Goal: Information Seeking & Learning: Learn about a topic

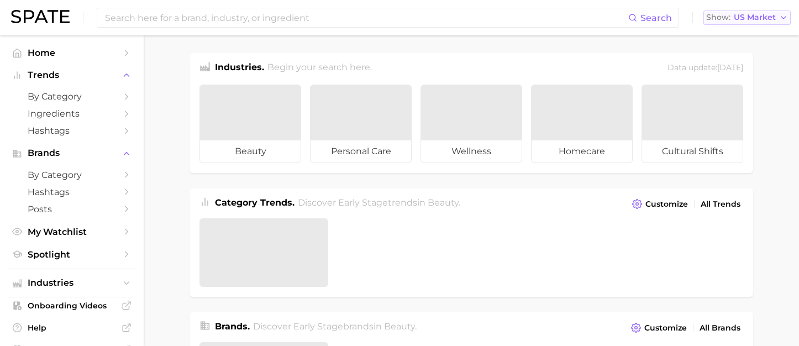
click at [759, 20] on span "US Market" at bounding box center [755, 17] width 42 height 6
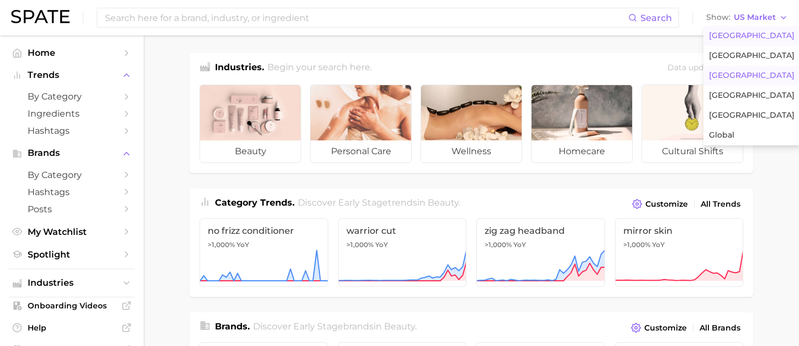
click at [750, 71] on button "[GEOGRAPHIC_DATA]" at bounding box center [751, 76] width 97 height 20
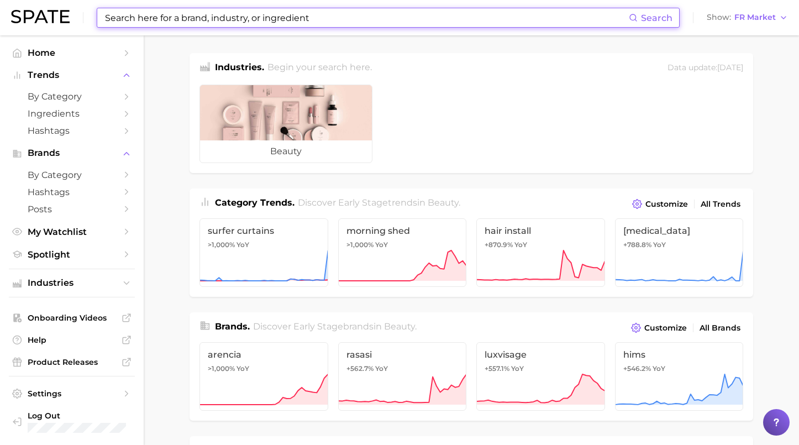
click at [255, 17] on input at bounding box center [366, 17] width 525 height 19
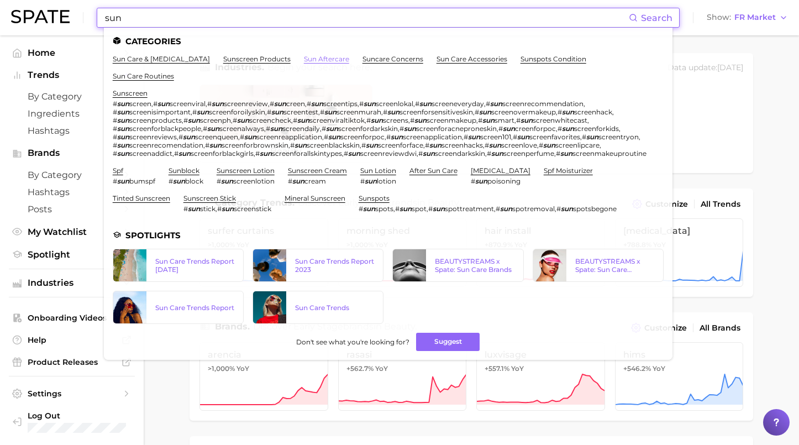
type input "sun"
click at [304, 61] on link "sun aftercare" at bounding box center [326, 59] width 45 height 8
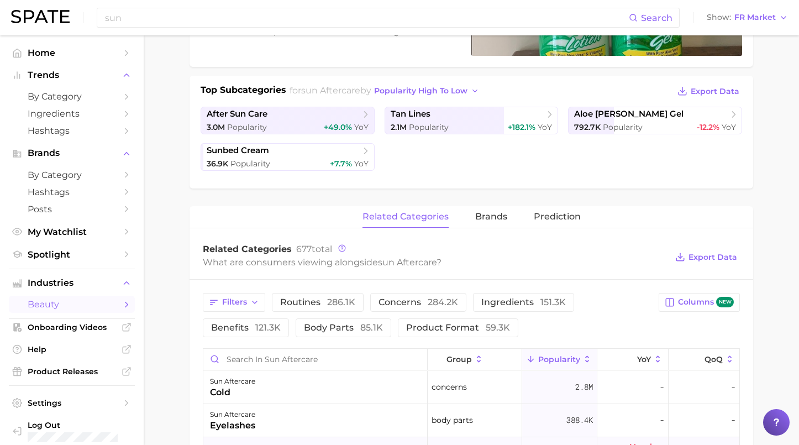
scroll to position [55, 0]
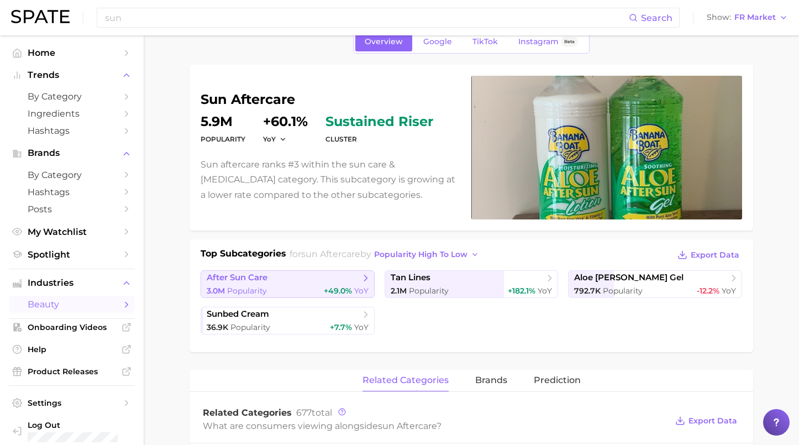
click at [271, 288] on div "3.0m Popularity +49.0% YoY" at bounding box center [288, 291] width 162 height 10
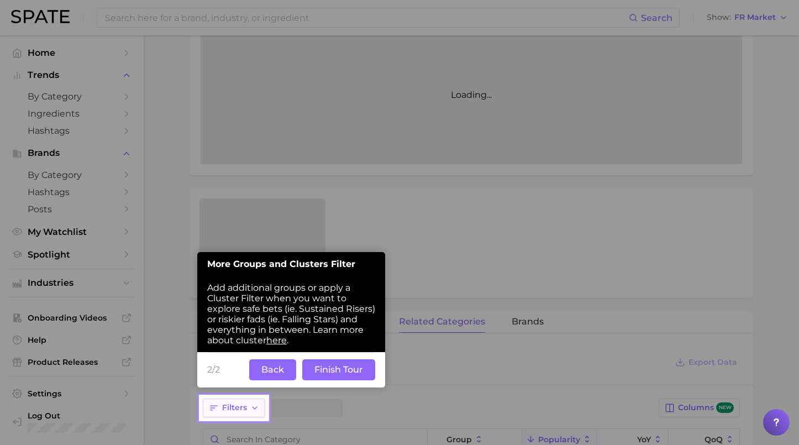
scroll to position [235, 0]
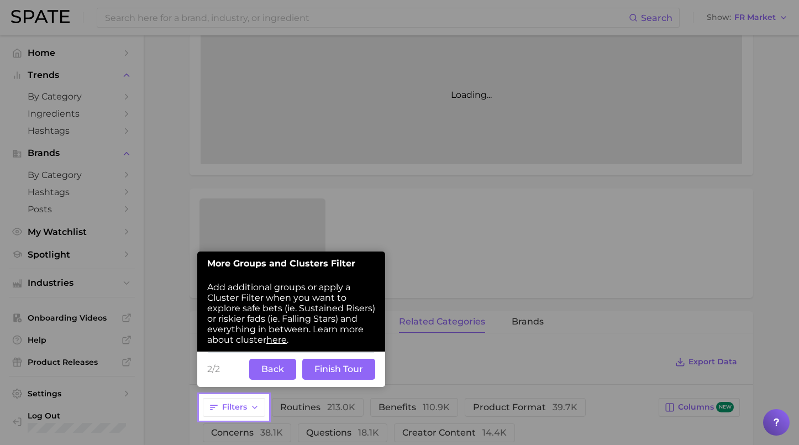
click at [331, 372] on button "Finish Tour" at bounding box center [338, 368] width 73 height 21
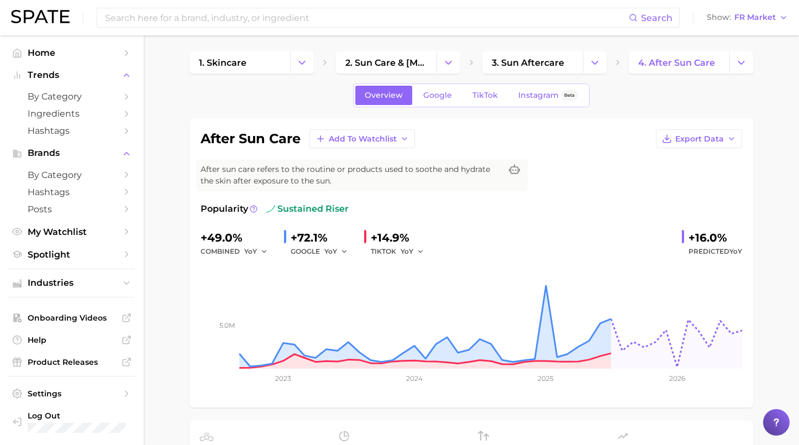
scroll to position [0, 0]
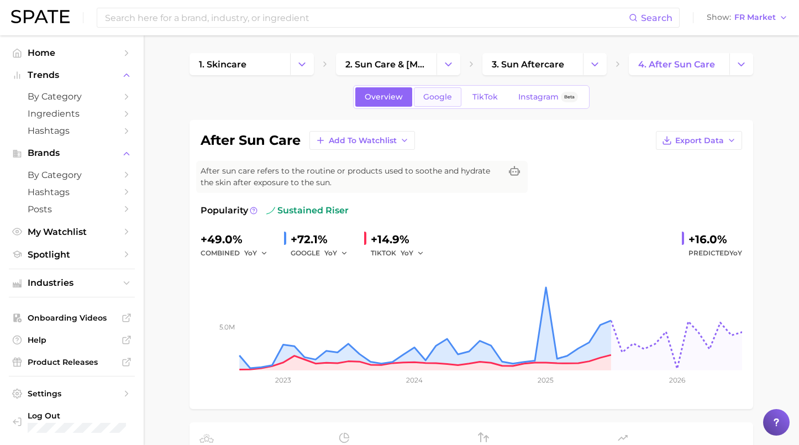
click at [439, 92] on span "Google" at bounding box center [437, 96] width 29 height 9
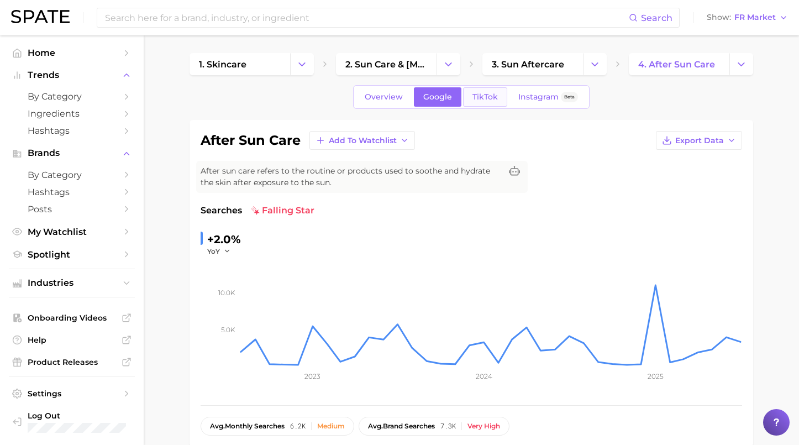
click at [484, 106] on link "TikTok" at bounding box center [485, 96] width 44 height 19
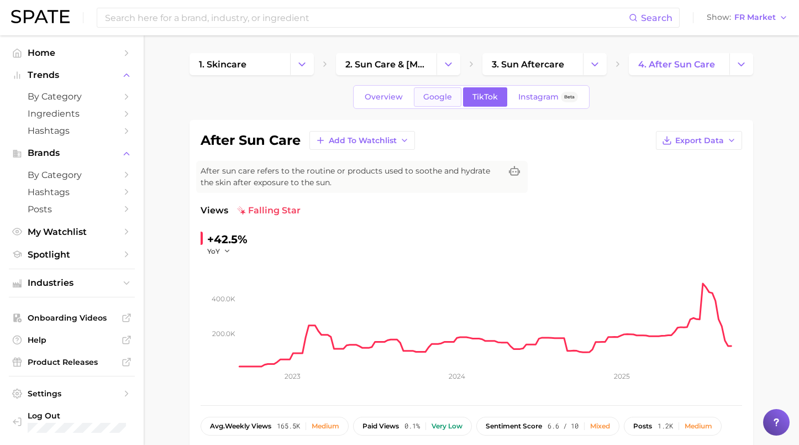
click at [442, 96] on span "Google" at bounding box center [437, 96] width 29 height 9
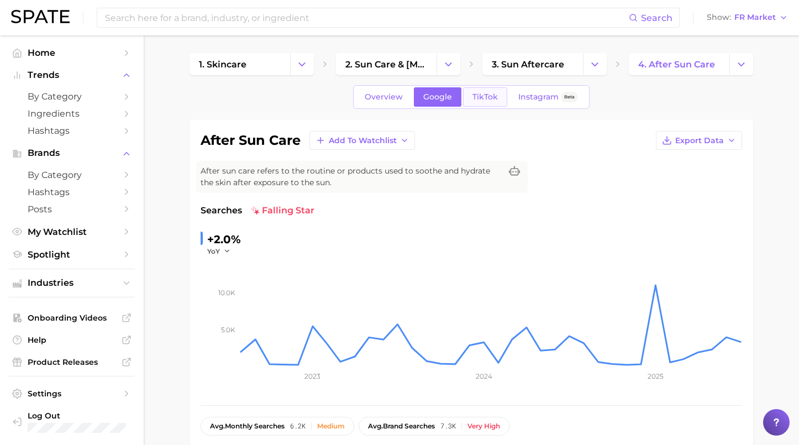
click at [481, 95] on span "TikTok" at bounding box center [484, 96] width 25 height 9
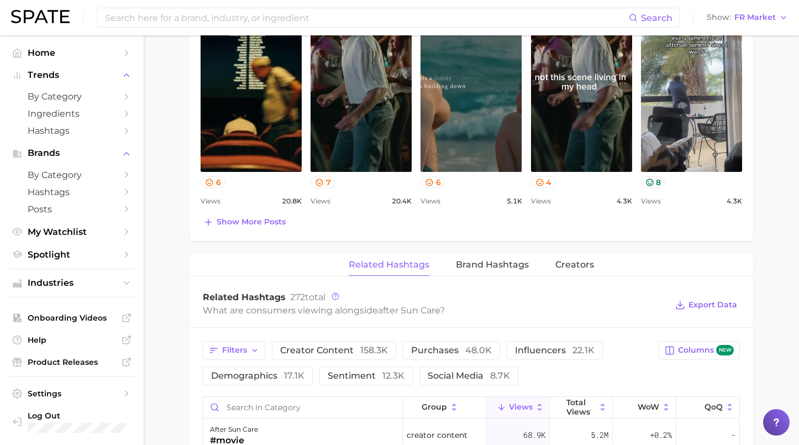
scroll to position [718, 0]
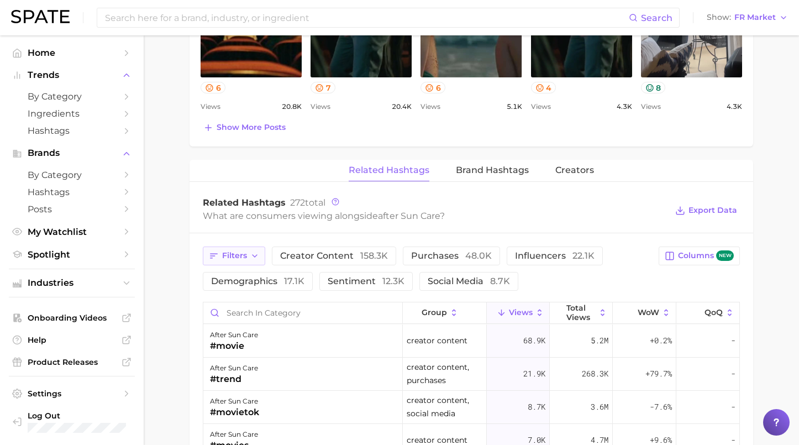
click at [261, 263] on button "Filters" at bounding box center [234, 255] width 62 height 19
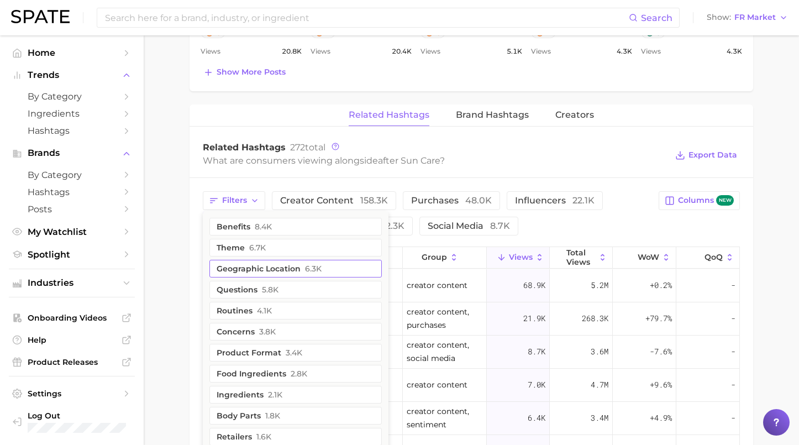
scroll to position [829, 0]
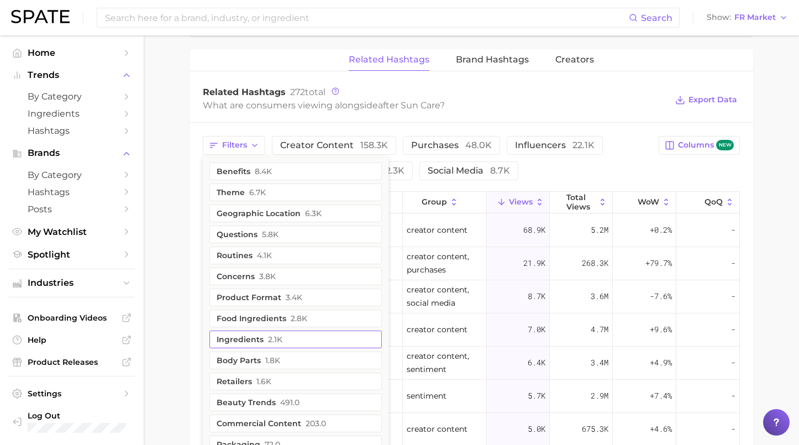
click at [276, 343] on span "2.1k" at bounding box center [275, 339] width 14 height 9
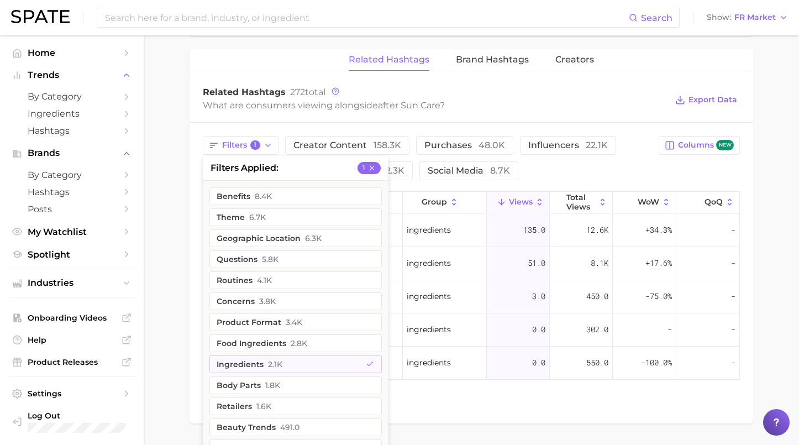
click at [637, 171] on div "Filters 1 filters applied 1 benefits 8.4k theme 6.7k geographic location 6.3k q…" at bounding box center [427, 158] width 449 height 44
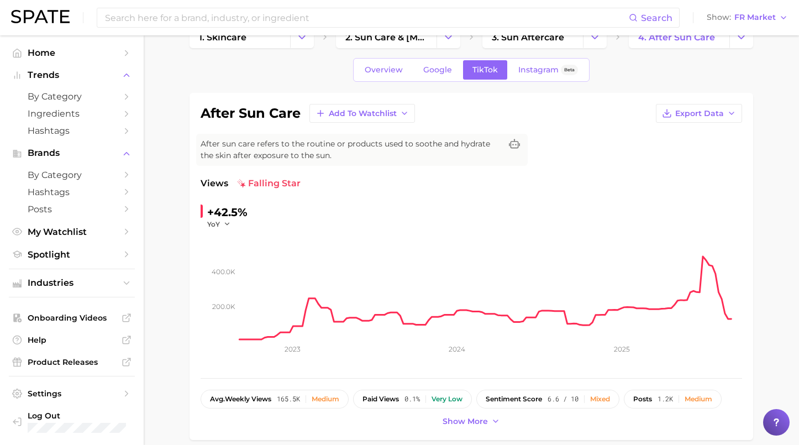
scroll to position [0, 0]
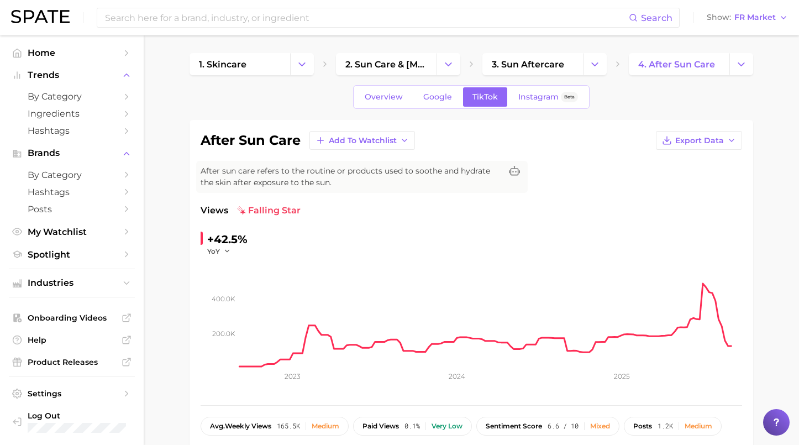
click at [380, 107] on div "Overview Google TikTok Instagram Beta" at bounding box center [471, 97] width 236 height 24
click at [373, 98] on span "Overview" at bounding box center [384, 96] width 38 height 9
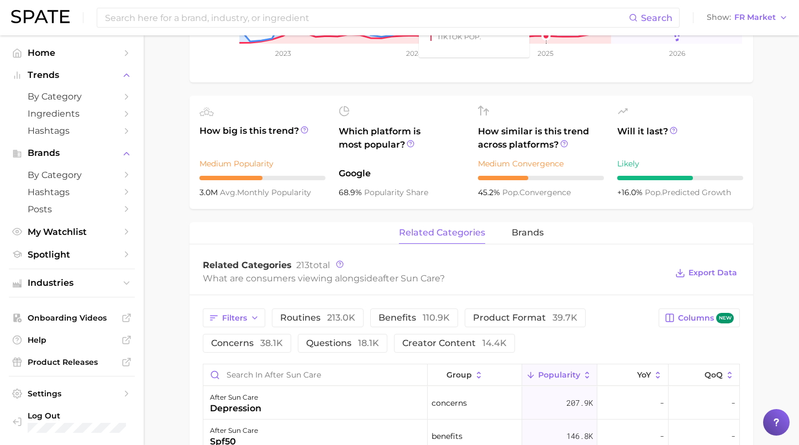
scroll to position [331, 0]
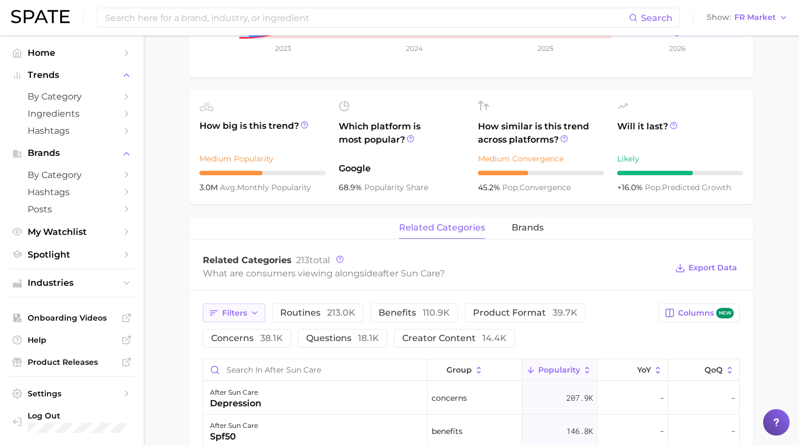
click at [232, 314] on span "Filters" at bounding box center [234, 312] width 25 height 9
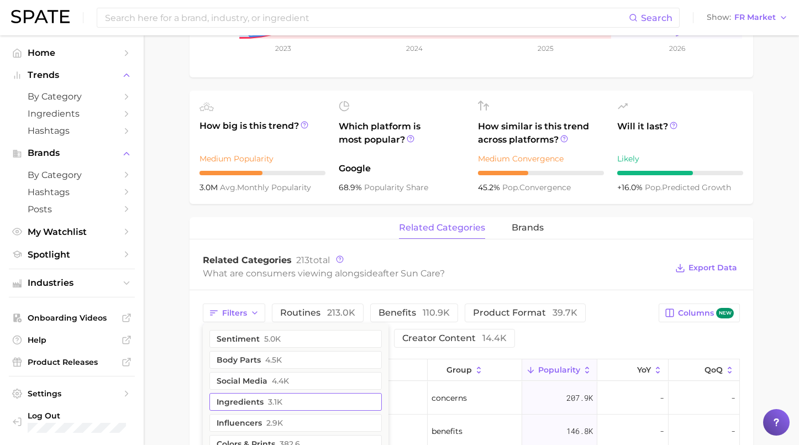
click at [263, 405] on button "ingredients 3.1k" at bounding box center [295, 402] width 172 height 18
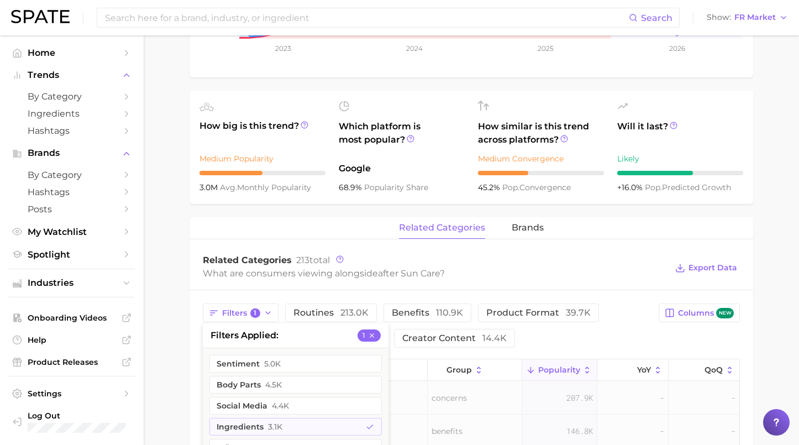
click at [646, 330] on div "Filters 1 filters applied 1 sentiment 5.0k body parts 4.5k social media 4.4k in…" at bounding box center [427, 325] width 449 height 44
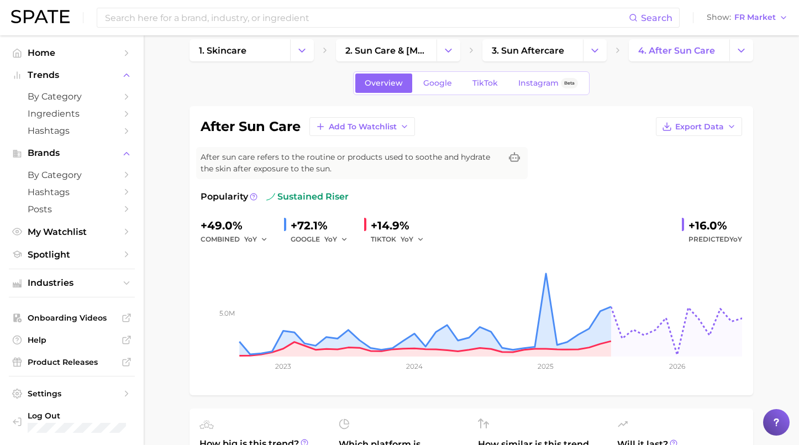
scroll to position [0, 0]
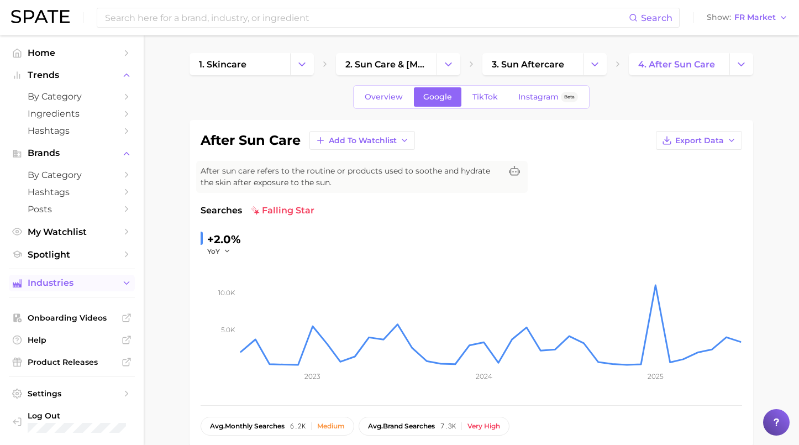
click at [129, 284] on icon "Sidebar" at bounding box center [127, 283] width 10 height 10
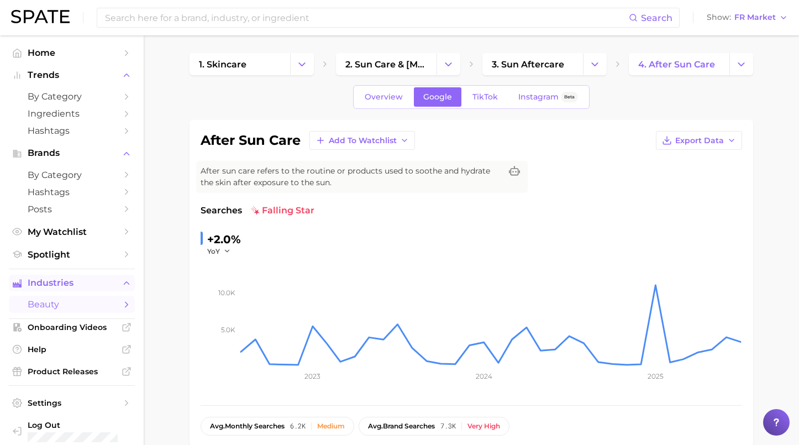
click at [125, 303] on polyline "Sidebar" at bounding box center [126, 304] width 3 height 5
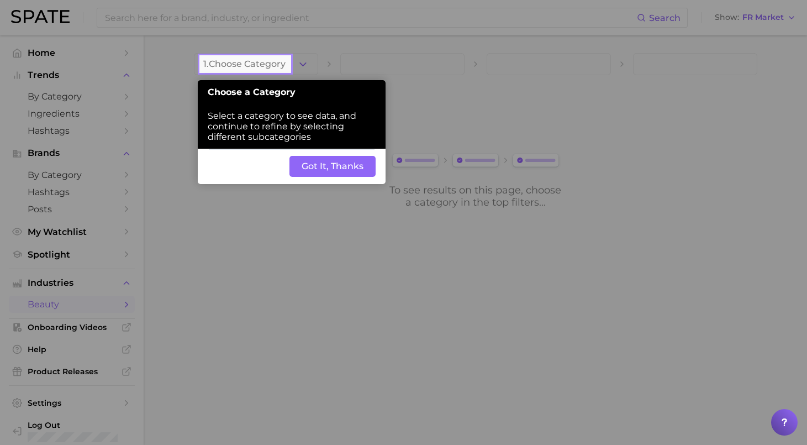
click at [356, 166] on button "Got It, Thanks" at bounding box center [332, 166] width 86 height 21
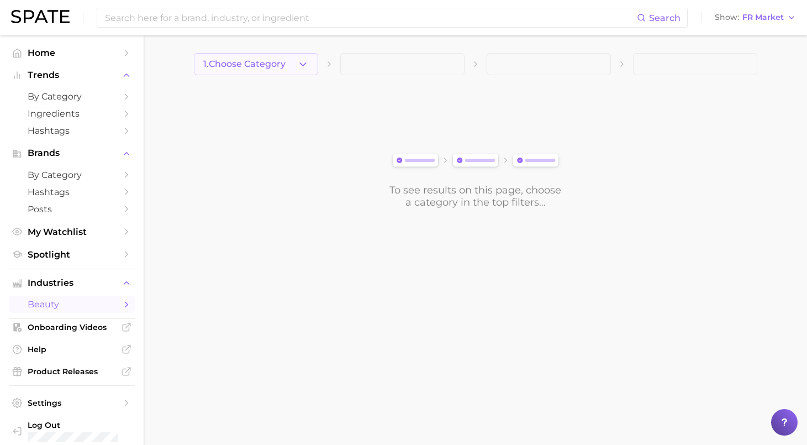
click at [298, 64] on icon "button" at bounding box center [303, 65] width 12 height 12
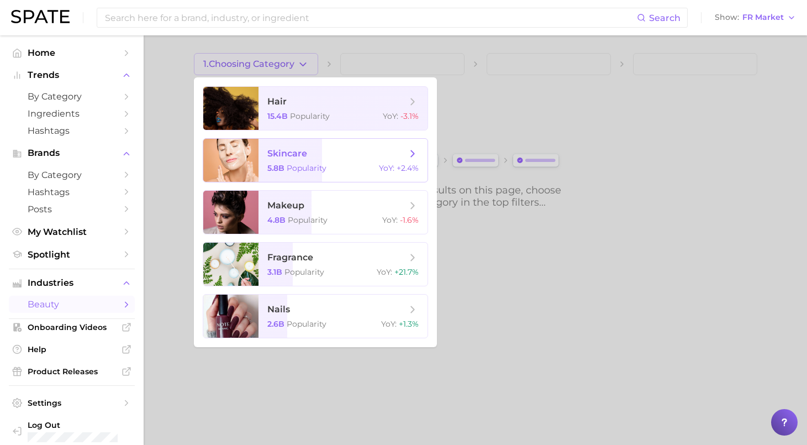
click at [314, 144] on span "skincare 5.8b Popularity YoY : +2.4%" at bounding box center [343, 160] width 169 height 43
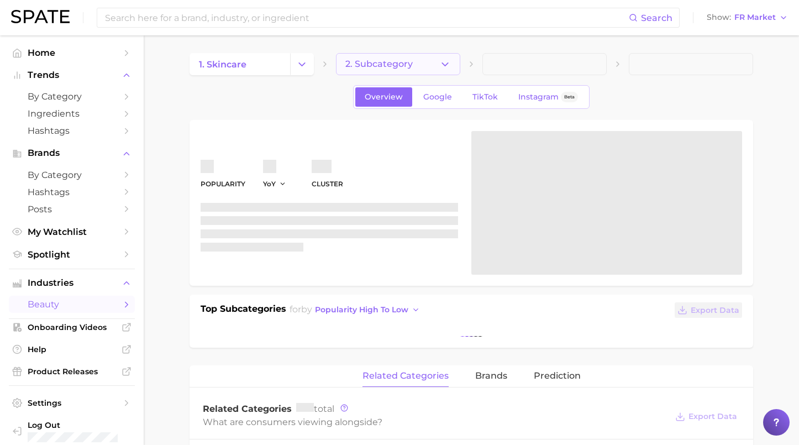
click at [437, 67] on button "2. Subcategory" at bounding box center [398, 64] width 124 height 22
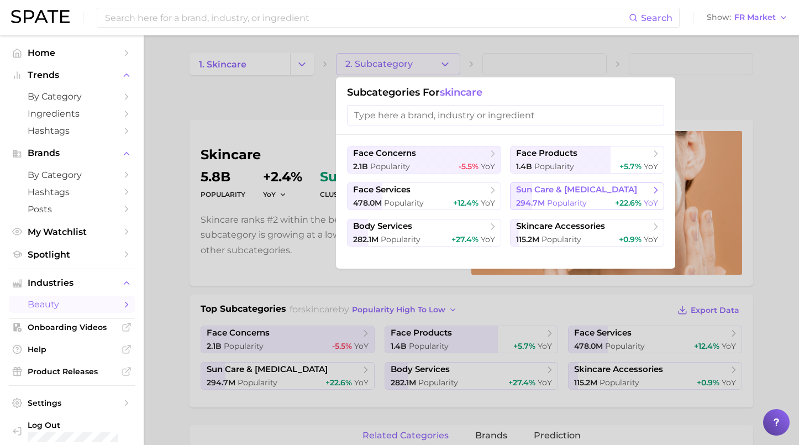
click at [582, 201] on span "Popularity" at bounding box center [567, 203] width 40 height 10
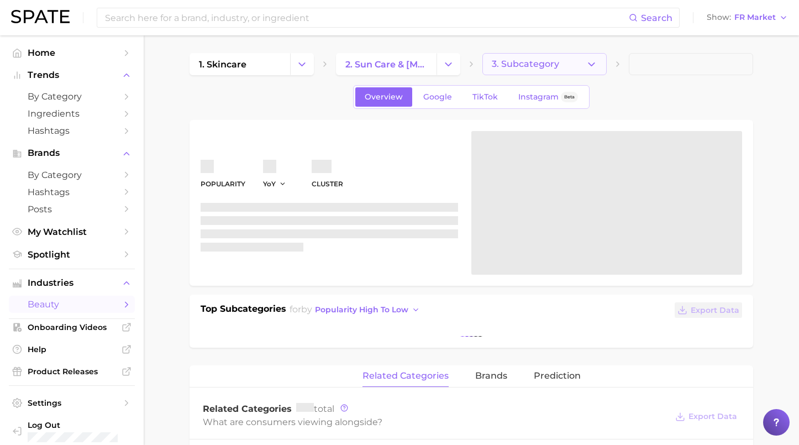
click at [584, 74] on button "3. Subcategory" at bounding box center [544, 64] width 124 height 22
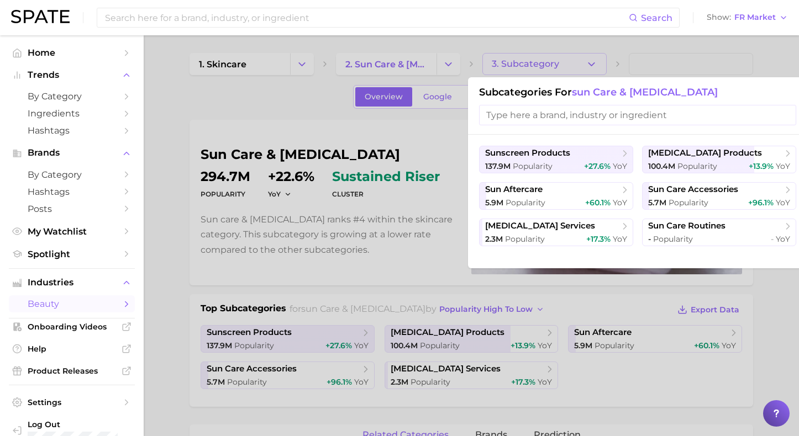
click at [165, 321] on div at bounding box center [399, 218] width 799 height 436
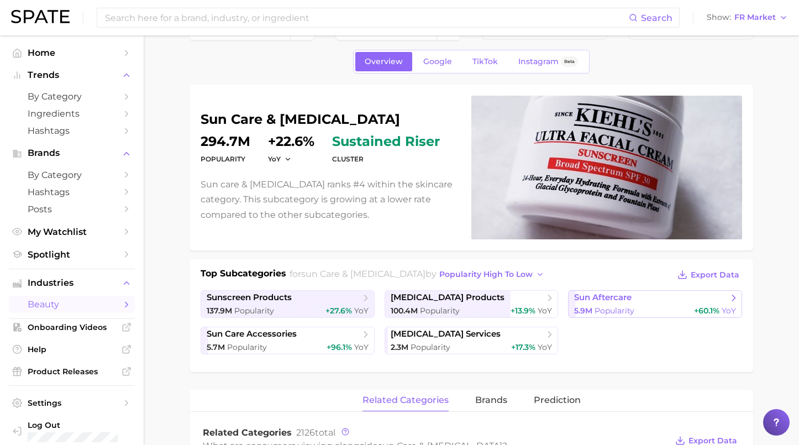
scroll to position [55, 0]
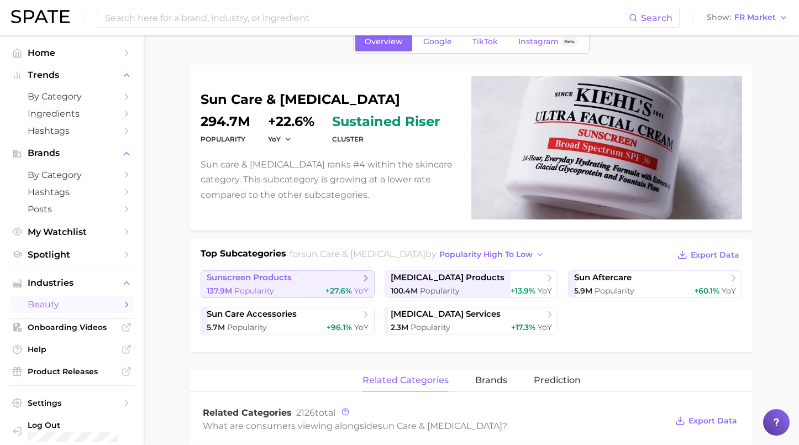
click at [285, 291] on div "137.9m Popularity +27.6% YoY" at bounding box center [288, 291] width 162 height 10
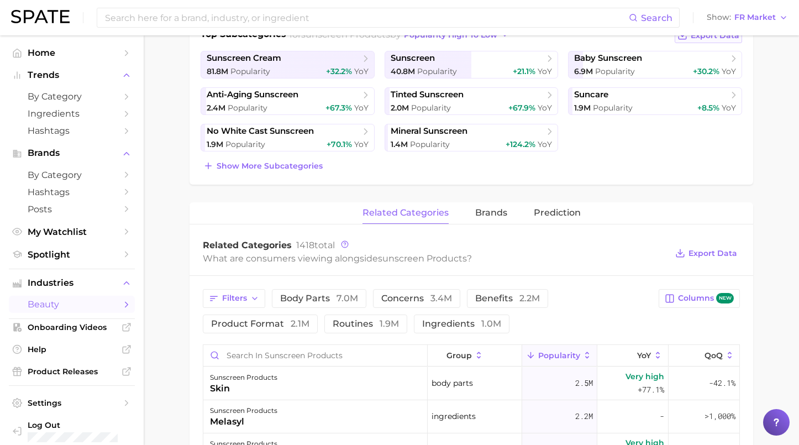
scroll to position [276, 0]
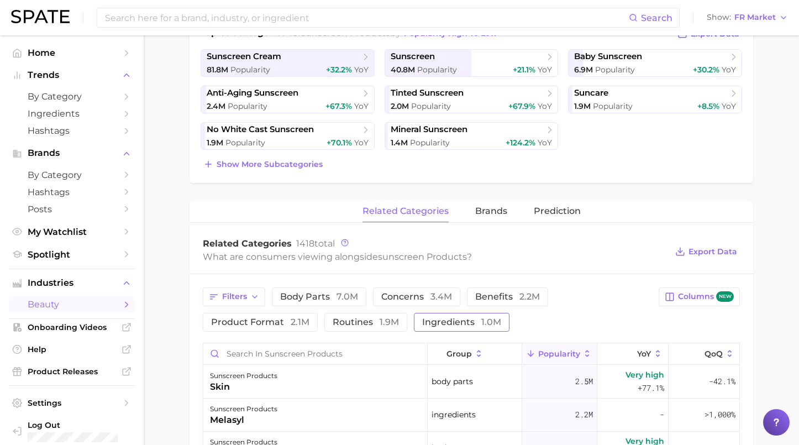
click at [470, 326] on button "ingredients 1.0m" at bounding box center [462, 322] width 96 height 19
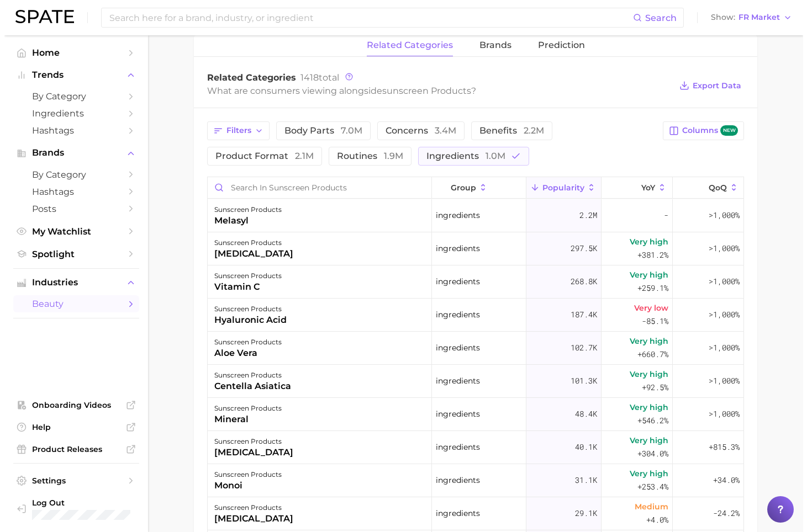
scroll to position [497, 0]
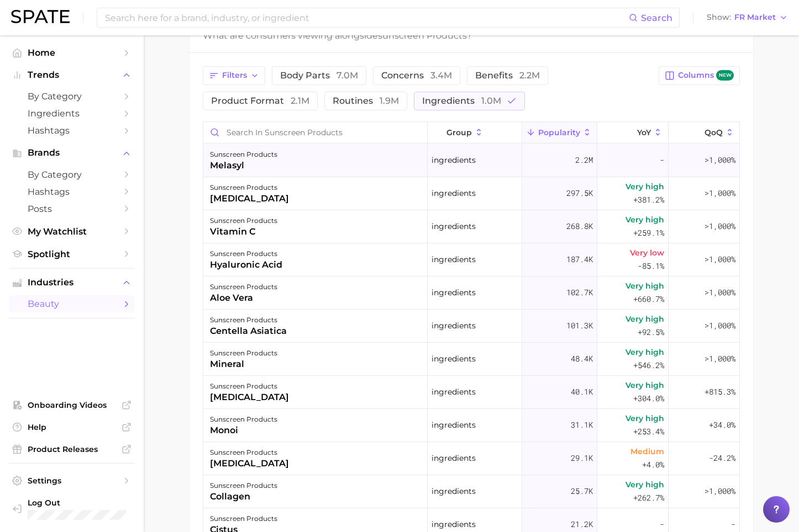
drag, startPoint x: 254, startPoint y: 166, endPoint x: 207, endPoint y: 167, distance: 46.4
click at [207, 167] on div "sunscreen products melasyl" at bounding box center [315, 160] width 224 height 33
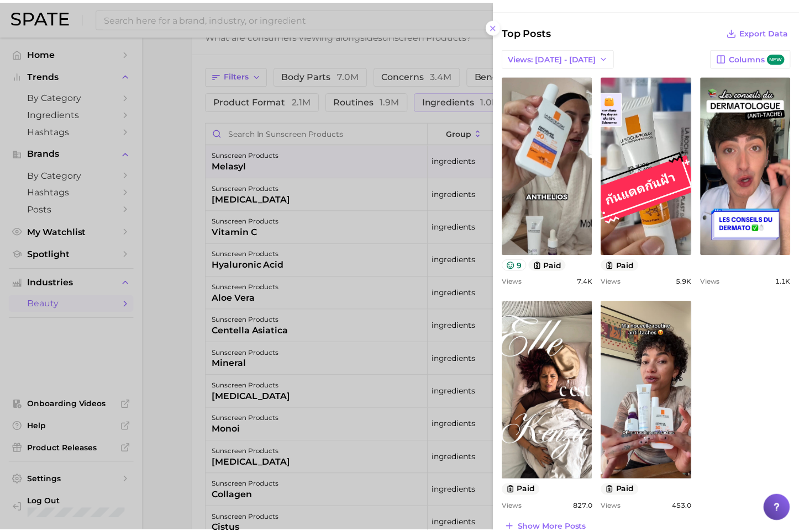
scroll to position [304, 0]
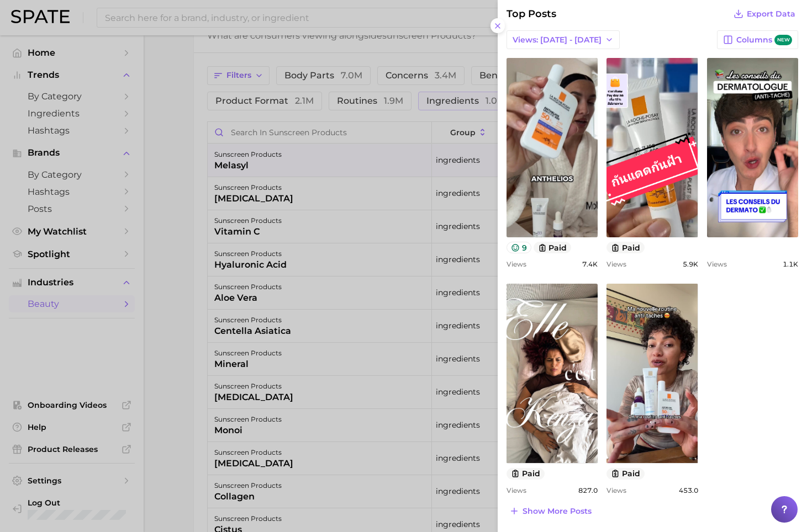
click at [175, 218] on div at bounding box center [403, 266] width 807 height 532
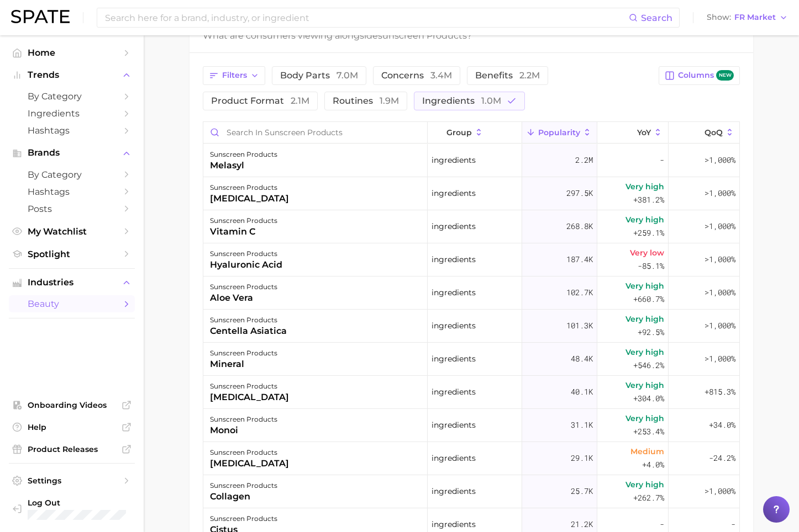
click at [159, 340] on main "1. skincare 2. sun care & [MEDICAL_DATA] 3. sunscreen products 4. Subcategory O…" at bounding box center [471, 130] width 655 height 1184
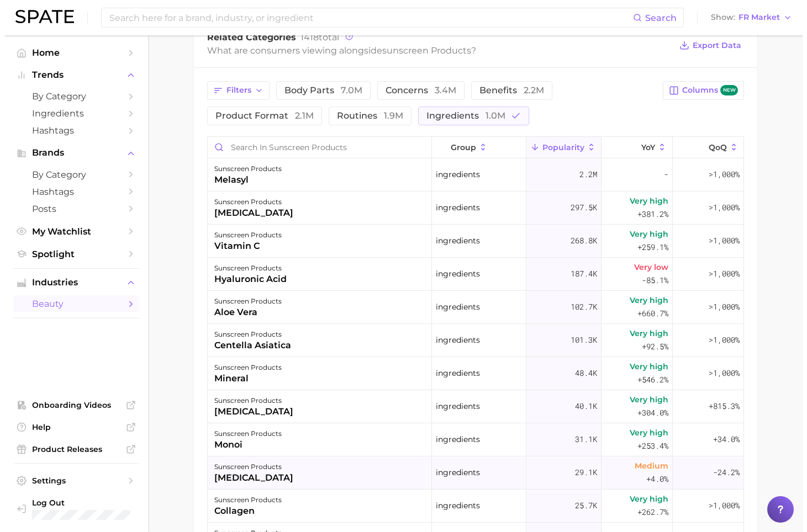
scroll to position [0, 0]
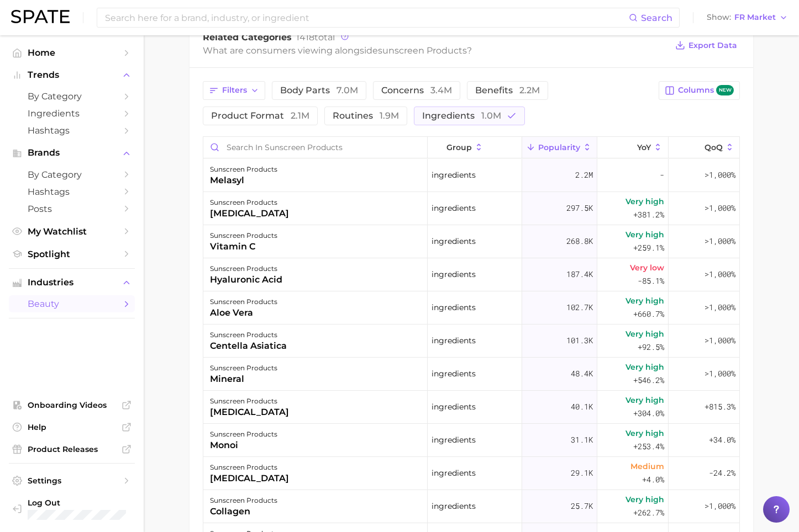
click at [156, 300] on main "1. skincare 2. sun care & [MEDICAL_DATA] 3. sunscreen products 4. Subcategory O…" at bounding box center [471, 145] width 655 height 1184
click at [180, 278] on main "1. skincare 2. sun care & [MEDICAL_DATA] 3. sunscreen products 4. Subcategory O…" at bounding box center [471, 145] width 655 height 1184
click at [190, 349] on div "Filters body parts 7.0m concerns 3.4m benefits 2.2m product format 2.1m routine…" at bounding box center [470, 375] width 563 height 614
click at [160, 413] on main "1. skincare 2. sun care & [MEDICAL_DATA] 3. sunscreen products 4. Subcategory O…" at bounding box center [471, 145] width 655 height 1184
click at [124, 392] on ul "Home Trends by Category Ingredients Hashtags Brands by Category Hashtags Posts …" at bounding box center [72, 283] width 126 height 479
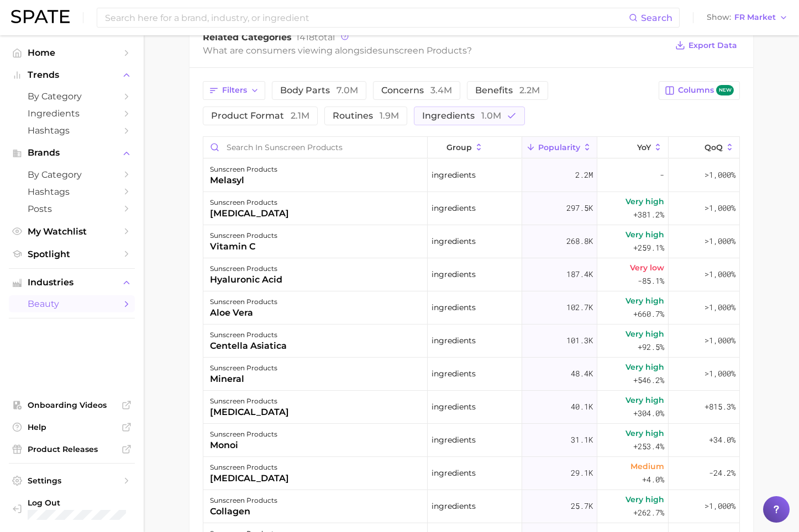
click at [186, 413] on main "1. skincare 2. sun care & [MEDICAL_DATA] 3. sunscreen products 4. Subcategory O…" at bounding box center [471, 145] width 655 height 1184
click at [204, 386] on div "sunscreen products mineral" at bounding box center [315, 374] width 224 height 33
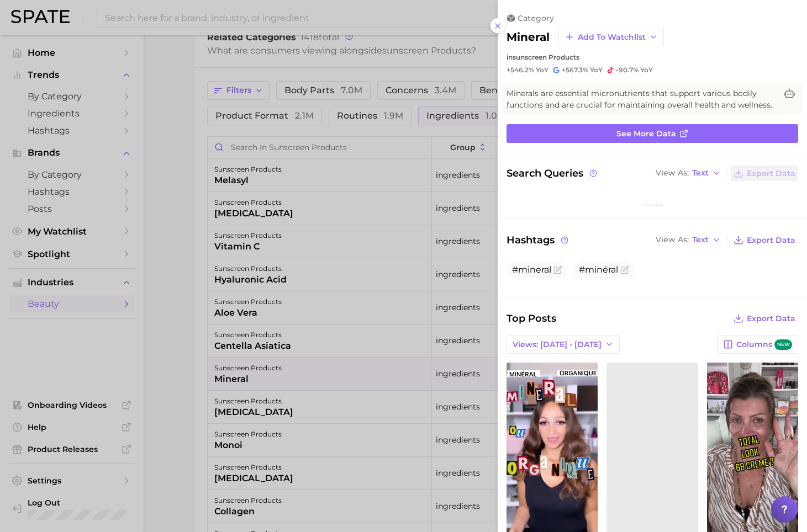
click at [493, 27] on button at bounding box center [497, 25] width 15 height 15
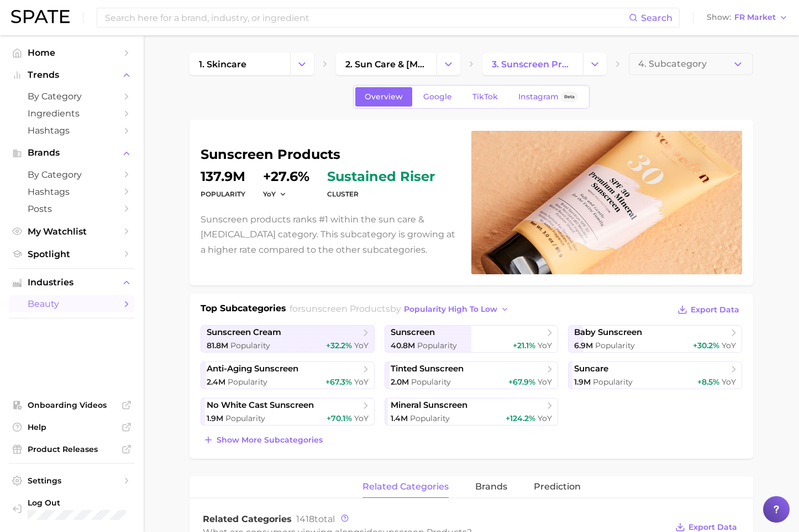
click at [201, 302] on h1 "Top Subcategories" at bounding box center [244, 310] width 86 height 17
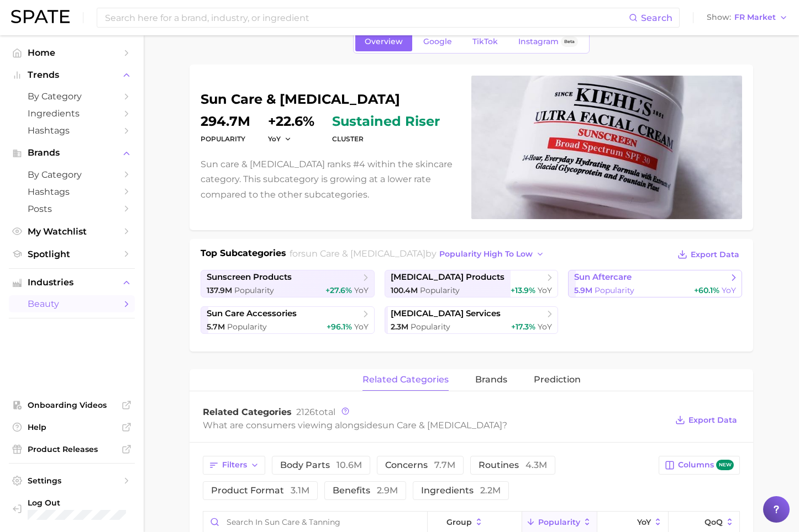
click at [616, 293] on span "Popularity" at bounding box center [614, 291] width 40 height 10
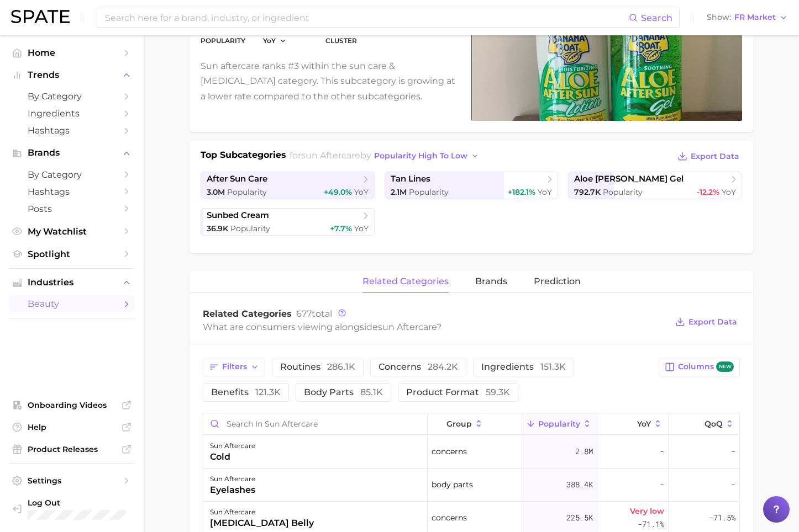
scroll to position [331, 0]
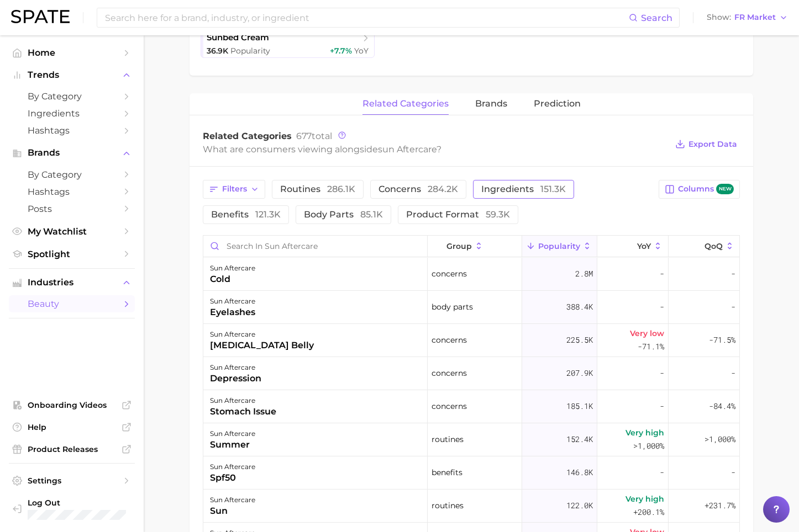
click at [503, 197] on button "ingredients 151.3k" at bounding box center [523, 189] width 101 height 19
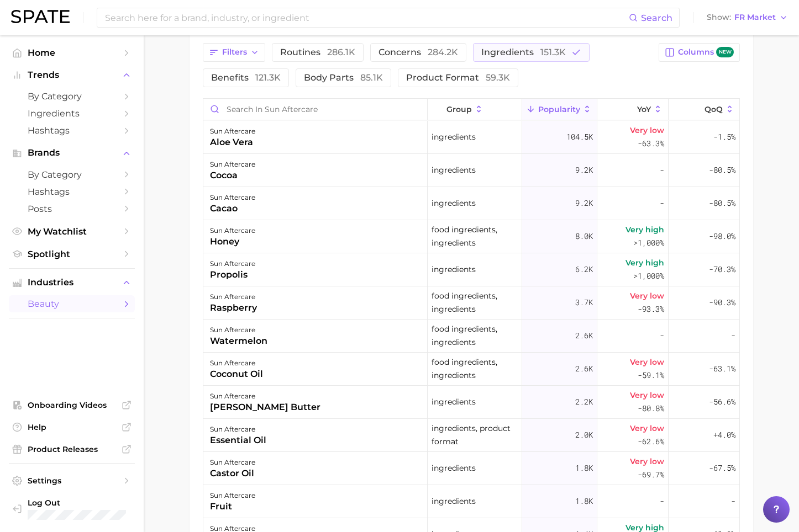
scroll to position [442, 0]
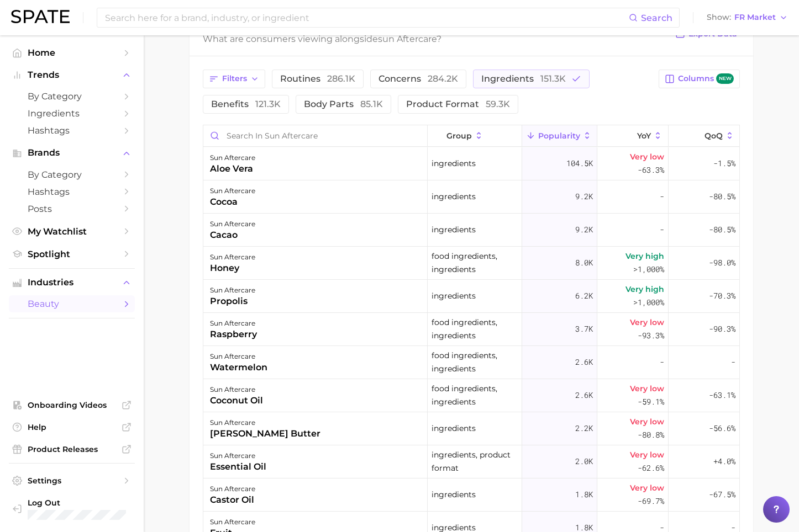
drag, startPoint x: 171, startPoint y: 435, endPoint x: 186, endPoint y: 434, distance: 14.4
click at [171, 413] on main "1. skincare 2. sun care & [MEDICAL_DATA] 3. sun aftercare 4. Subcategory Overvi…" at bounding box center [471, 159] width 655 height 1132
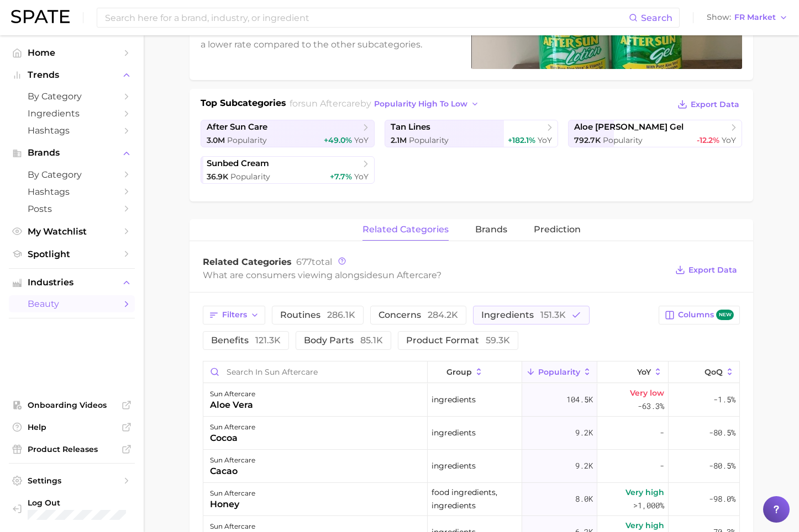
scroll to position [0, 0]
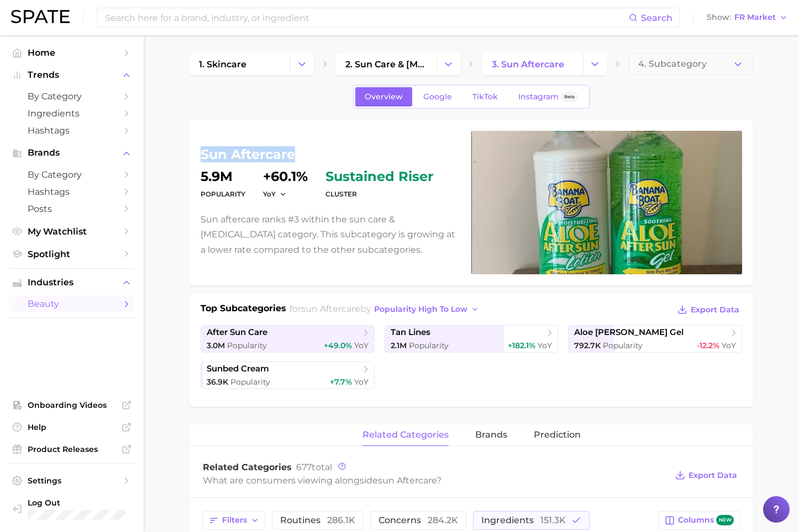
drag, startPoint x: 252, startPoint y: 152, endPoint x: 188, endPoint y: 157, distance: 63.7
copy h1 "sun aftercare"
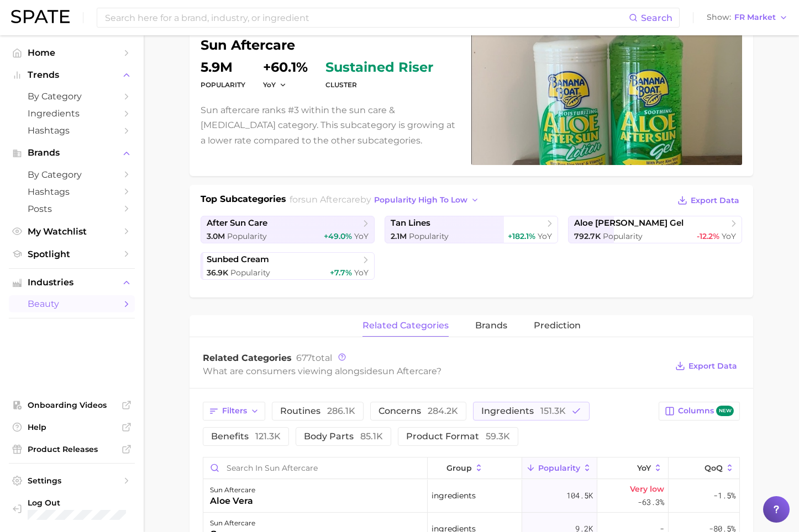
scroll to position [331, 0]
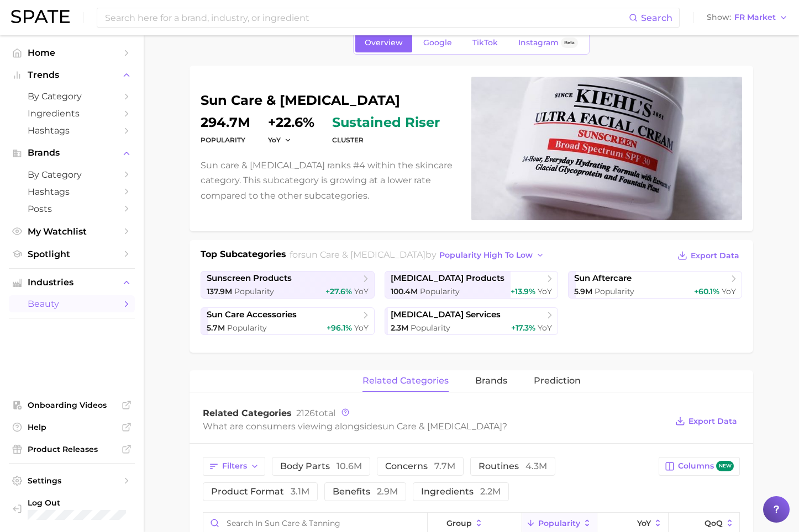
scroll to position [166, 0]
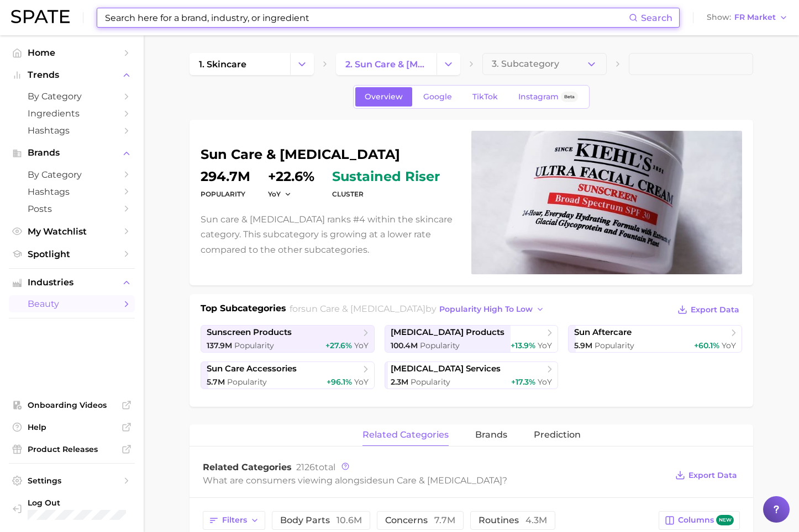
click at [239, 23] on input at bounding box center [366, 17] width 525 height 19
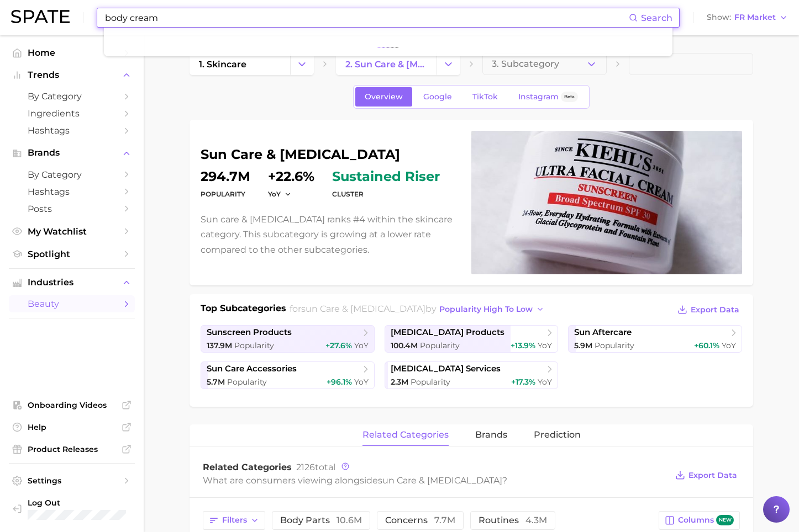
type input "body cream"
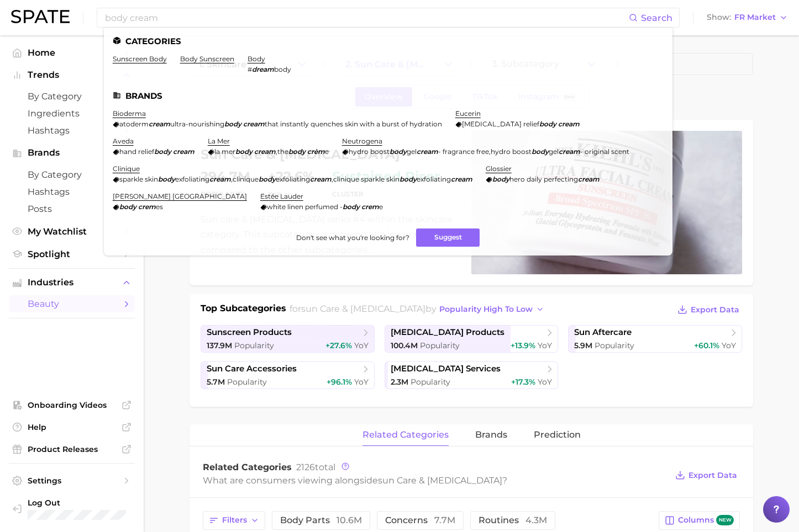
click at [293, 413] on div "related categories brands Prediction" at bounding box center [470, 436] width 563 height 22
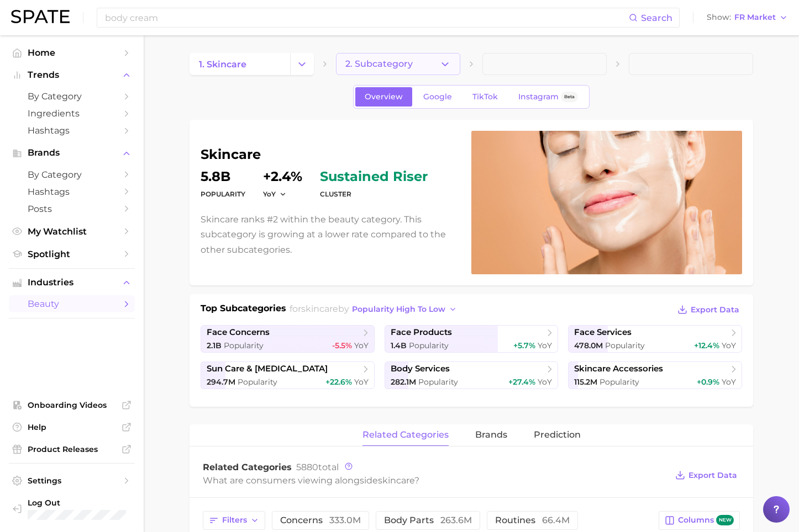
click at [419, 58] on button "2. Subcategory" at bounding box center [398, 64] width 124 height 22
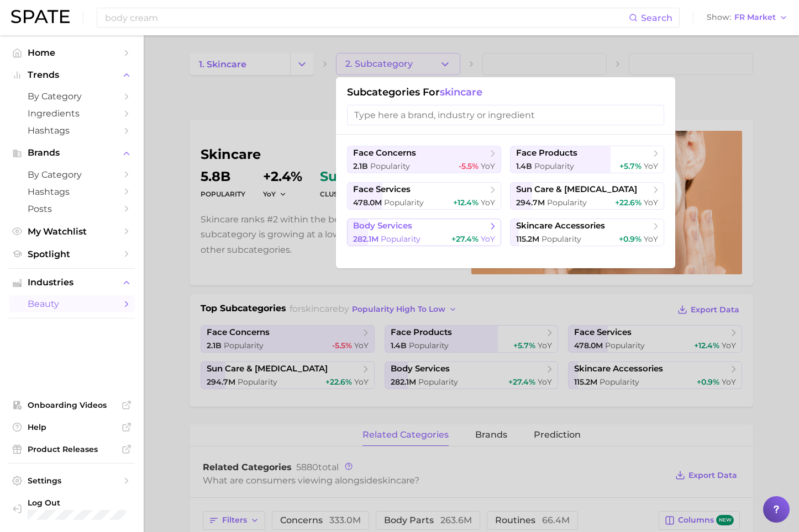
click at [414, 240] on span "Popularity" at bounding box center [401, 239] width 40 height 10
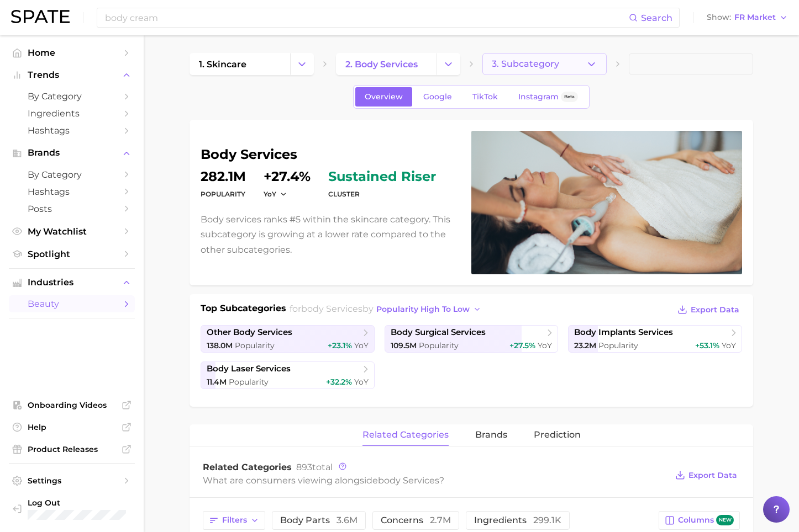
click at [600, 59] on button "3. Subcategory" at bounding box center [544, 64] width 124 height 22
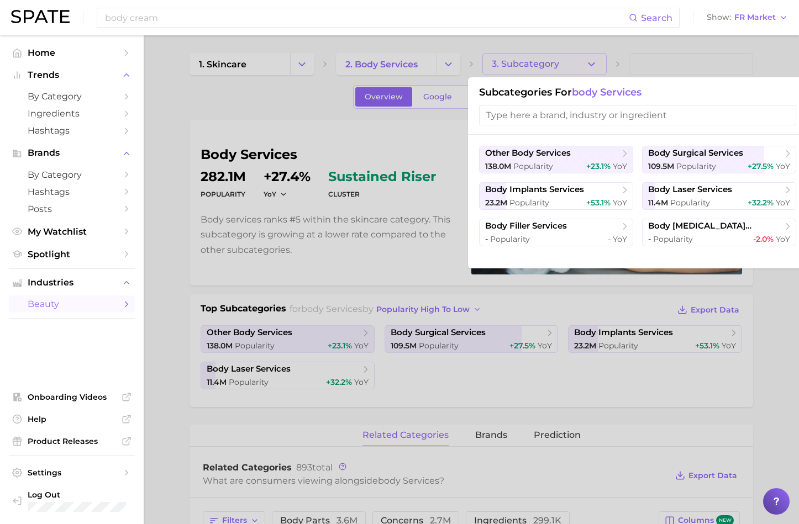
drag, startPoint x: 501, startPoint y: 50, endPoint x: 460, endPoint y: 62, distance: 42.6
click at [496, 55] on div at bounding box center [399, 262] width 799 height 524
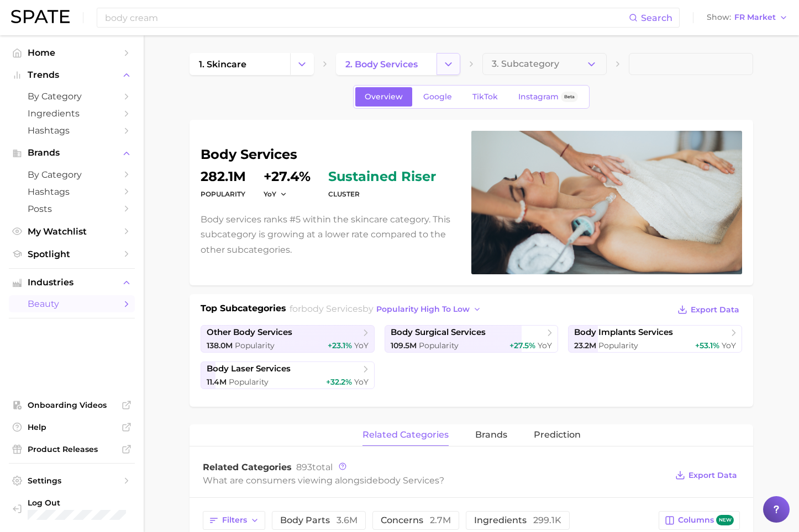
click at [458, 61] on button "Change Category" at bounding box center [448, 64] width 24 height 22
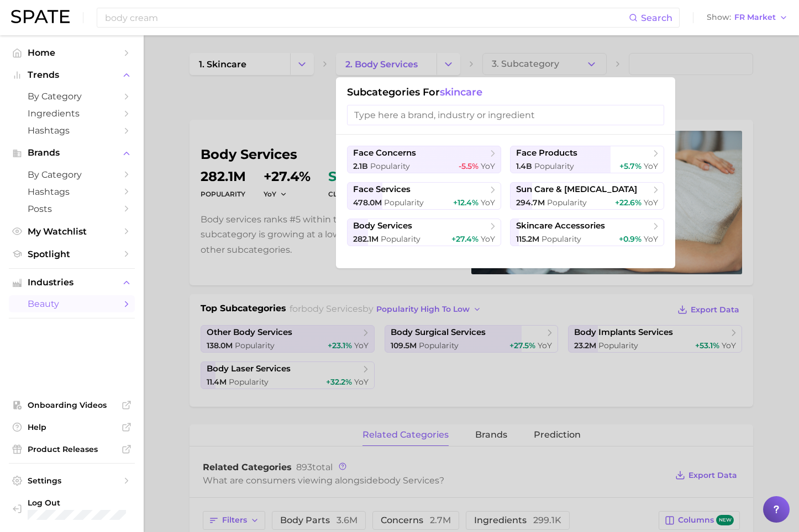
click at [345, 413] on div at bounding box center [399, 266] width 799 height 532
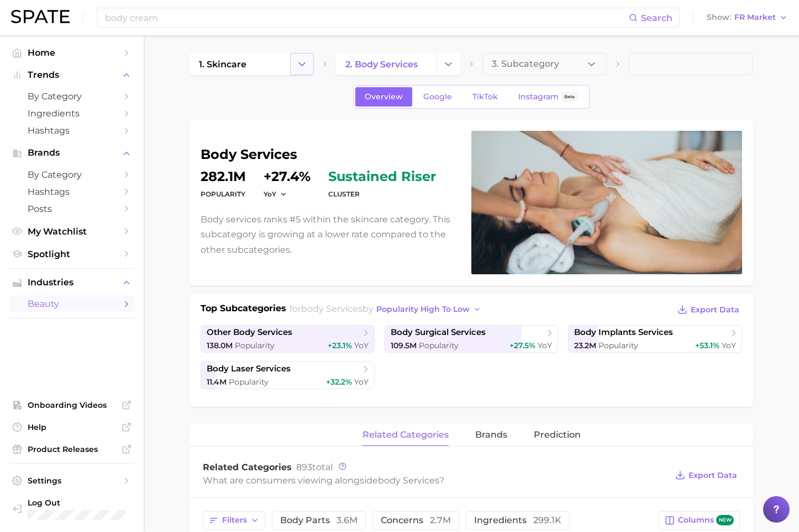
click at [296, 59] on button "Change Category" at bounding box center [302, 64] width 24 height 22
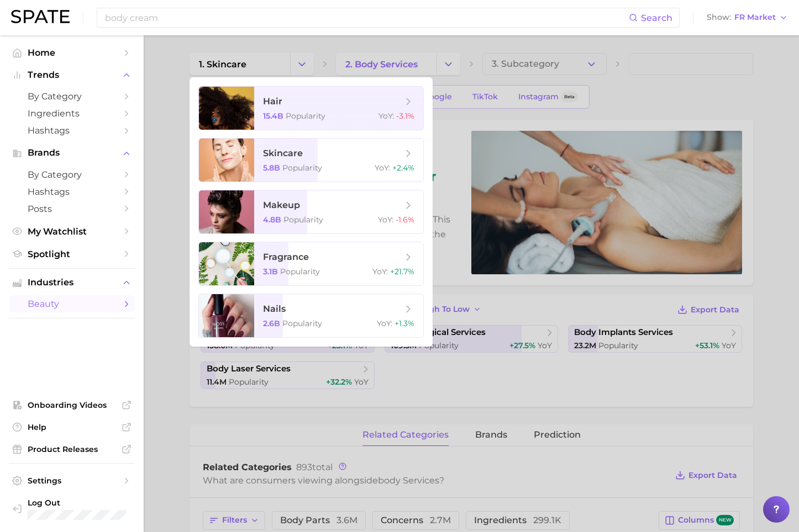
click at [351, 43] on div at bounding box center [399, 266] width 799 height 532
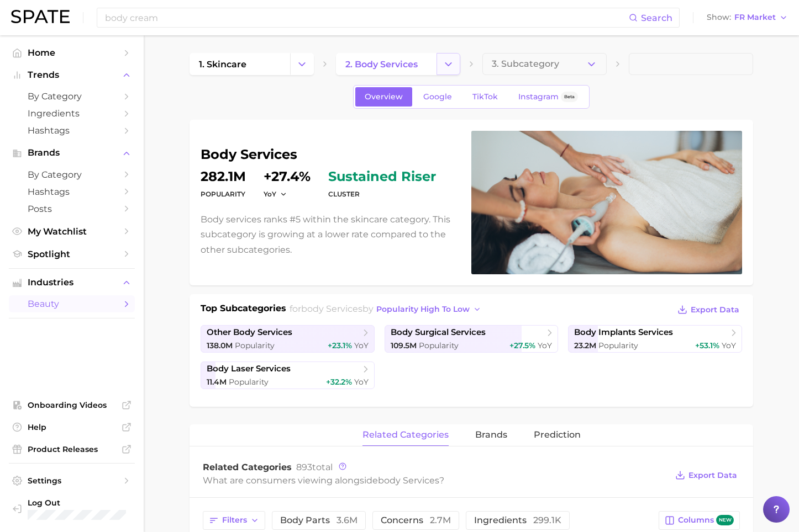
click at [447, 68] on icon "Change Category" at bounding box center [448, 65] width 12 height 12
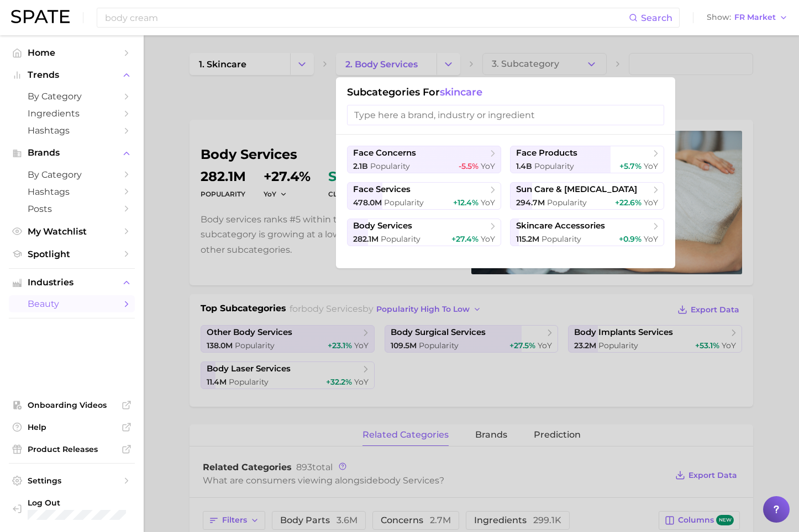
click at [533, 40] on div at bounding box center [399, 266] width 799 height 532
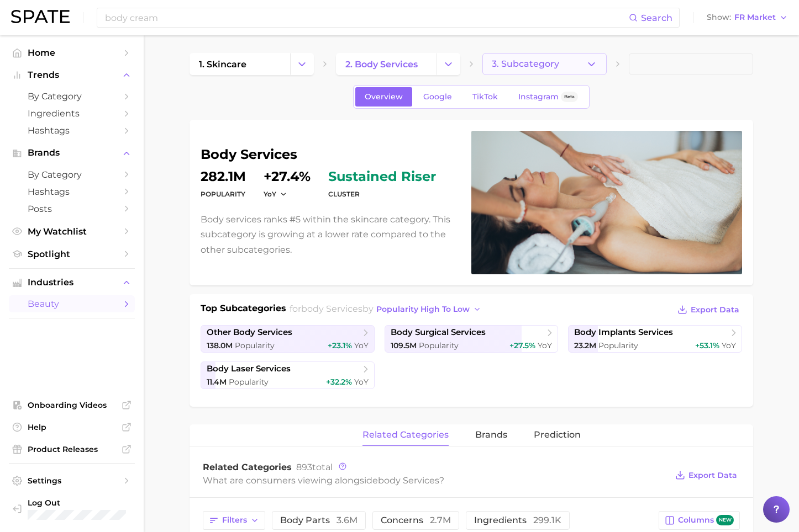
click at [542, 60] on span "3. Subcategory" at bounding box center [525, 64] width 67 height 10
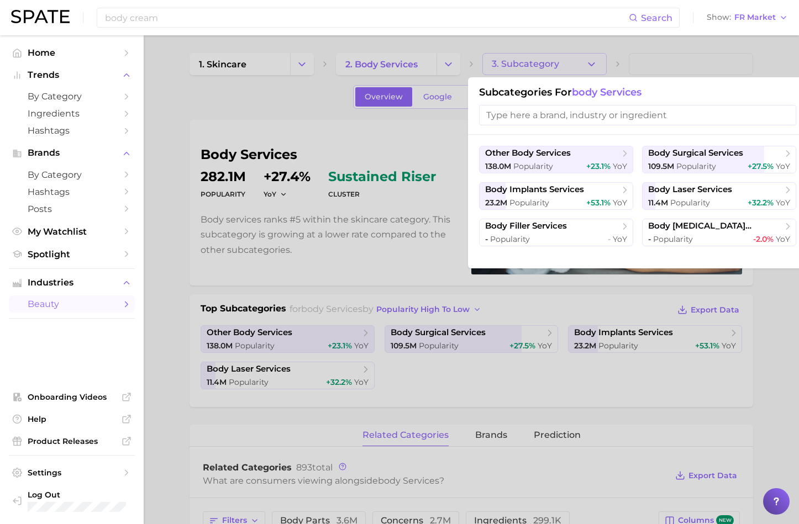
click at [436, 51] on div at bounding box center [399, 262] width 799 height 524
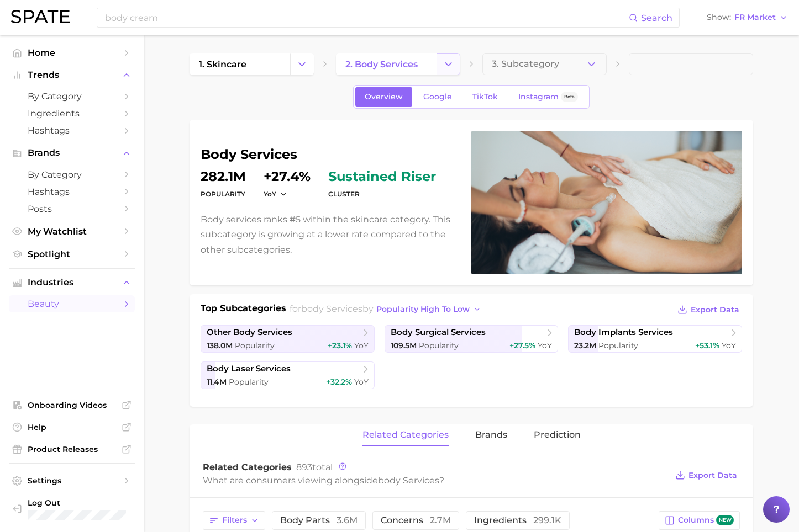
click at [449, 59] on icon "Change Category" at bounding box center [448, 65] width 12 height 12
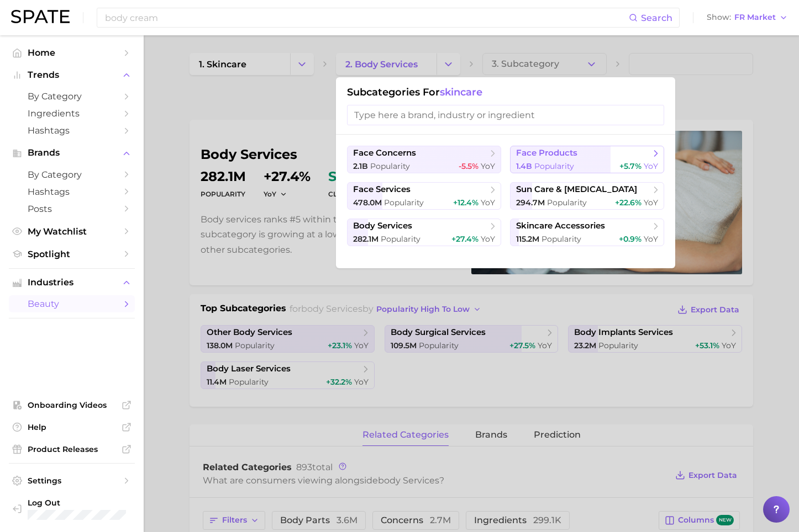
click at [607, 155] on span "face products" at bounding box center [583, 153] width 134 height 11
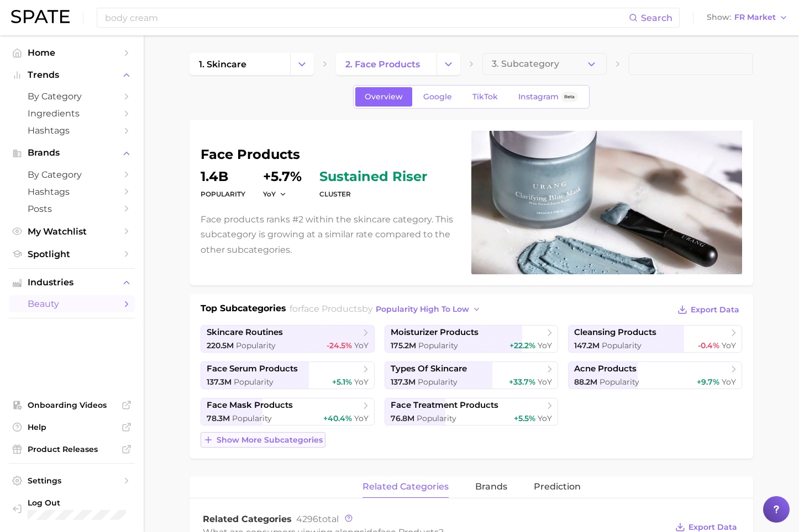
click at [276, 413] on span "Show more subcategories" at bounding box center [270, 440] width 106 height 9
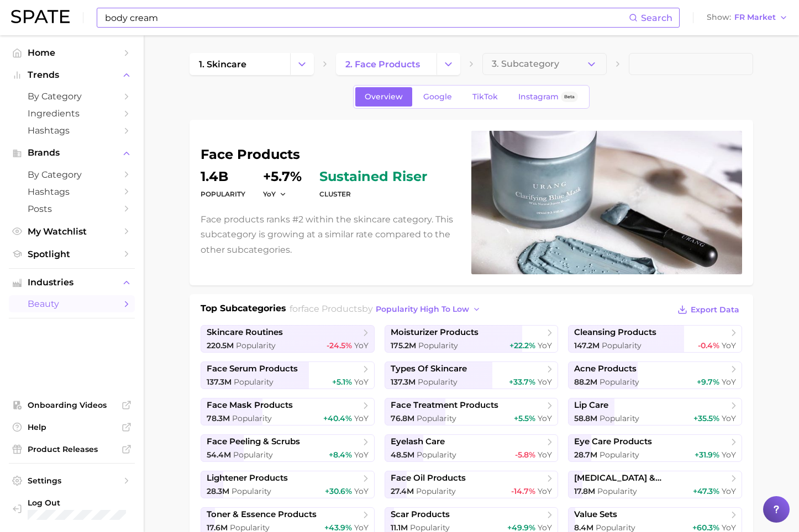
click at [195, 22] on input "body cream" at bounding box center [366, 17] width 525 height 19
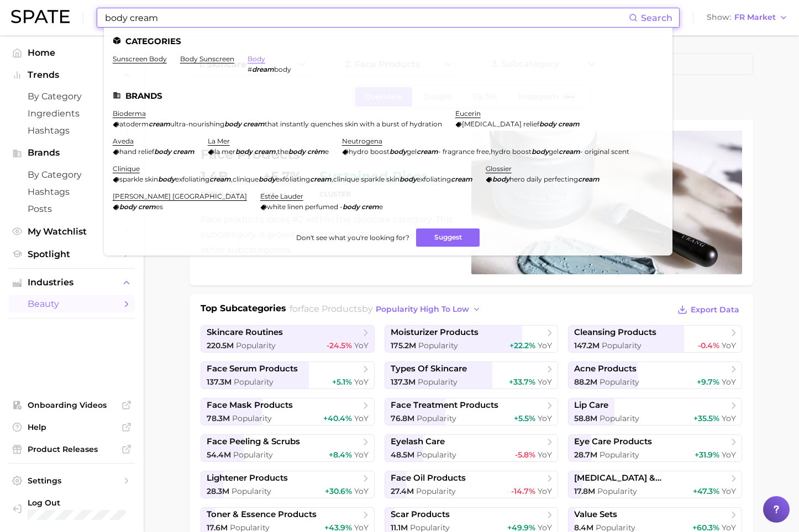
click at [257, 57] on link "body" at bounding box center [256, 59] width 18 height 8
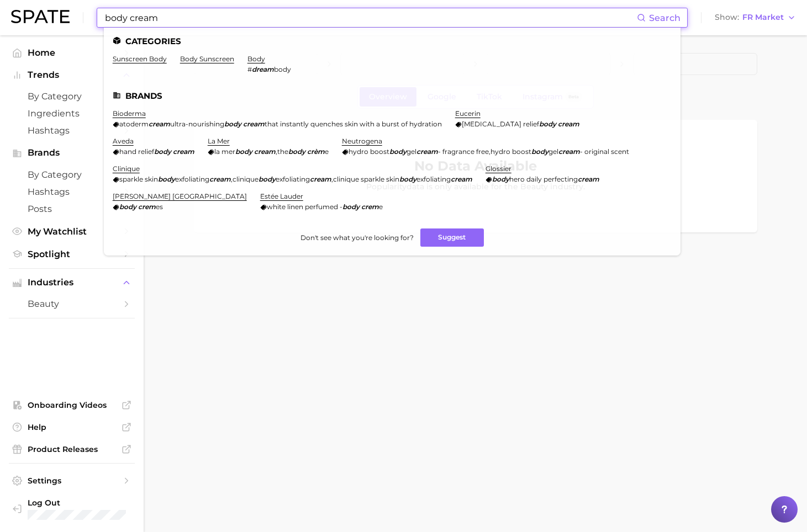
click at [228, 18] on input "body cream" at bounding box center [370, 17] width 533 height 19
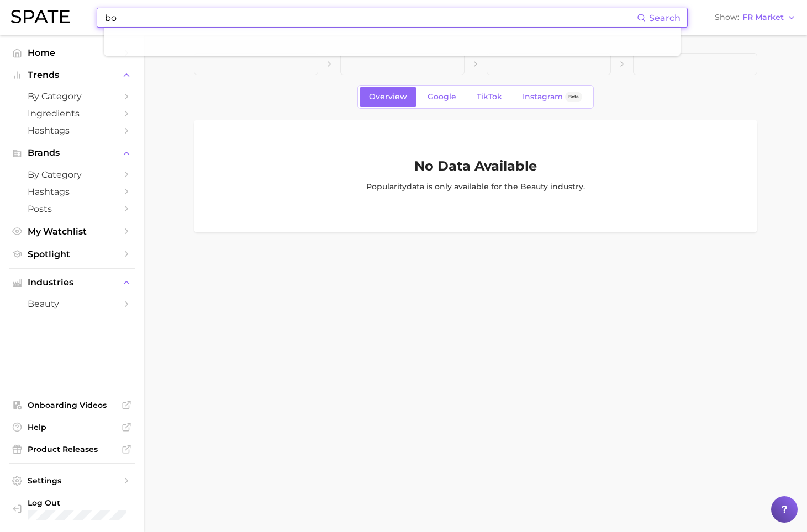
type input "b"
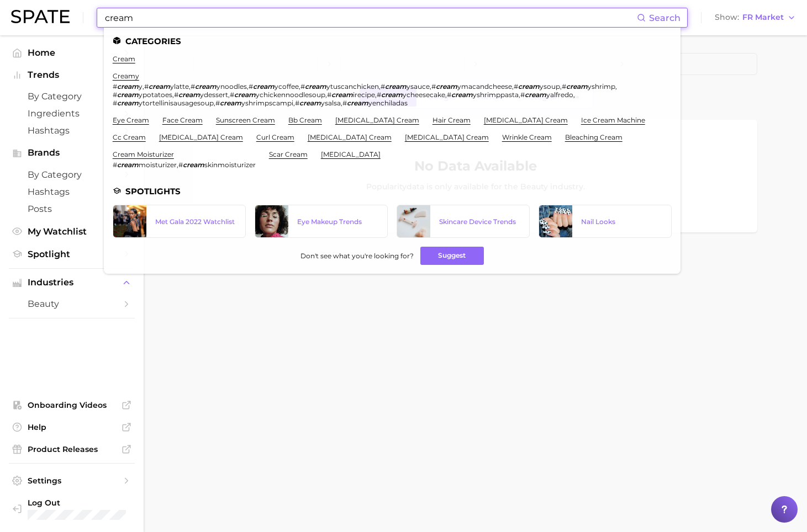
type input "cream"
click at [325, 413] on body "cream Search Categories cream creamy # cream y , # cream ylatte , # cream ynood…" at bounding box center [403, 266] width 807 height 532
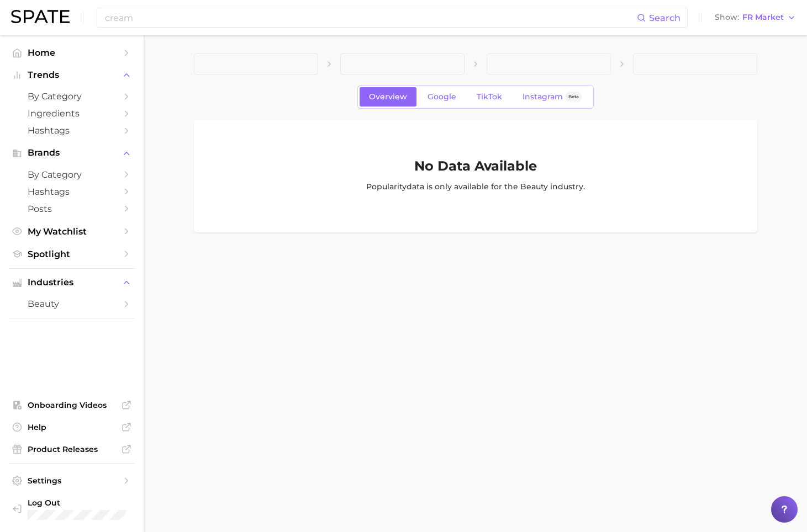
click at [296, 60] on span at bounding box center [256, 64] width 124 height 22
click at [76, 282] on span "Industries" at bounding box center [72, 283] width 88 height 10
click at [61, 287] on span "Industries" at bounding box center [72, 283] width 88 height 10
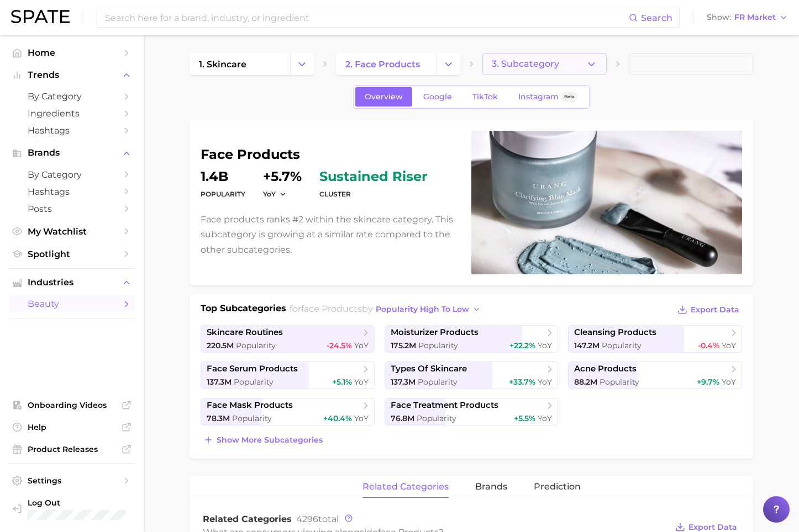
click at [597, 66] on icon "button" at bounding box center [591, 65] width 12 height 12
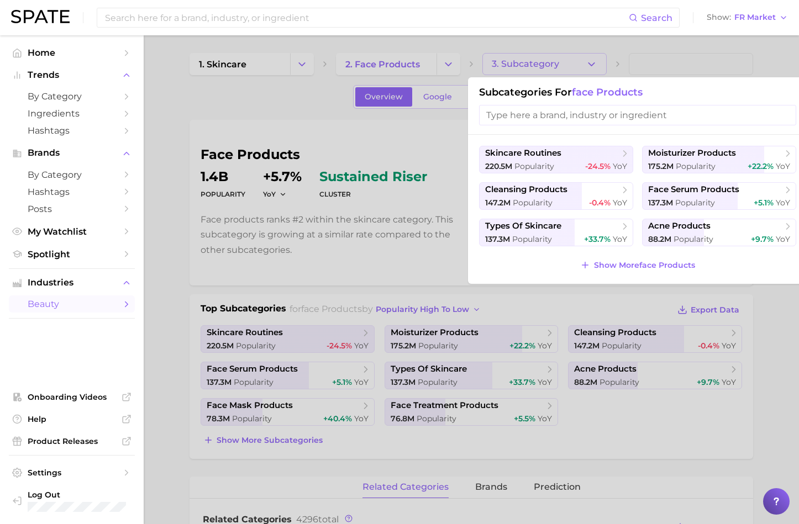
click at [164, 310] on div at bounding box center [399, 262] width 799 height 524
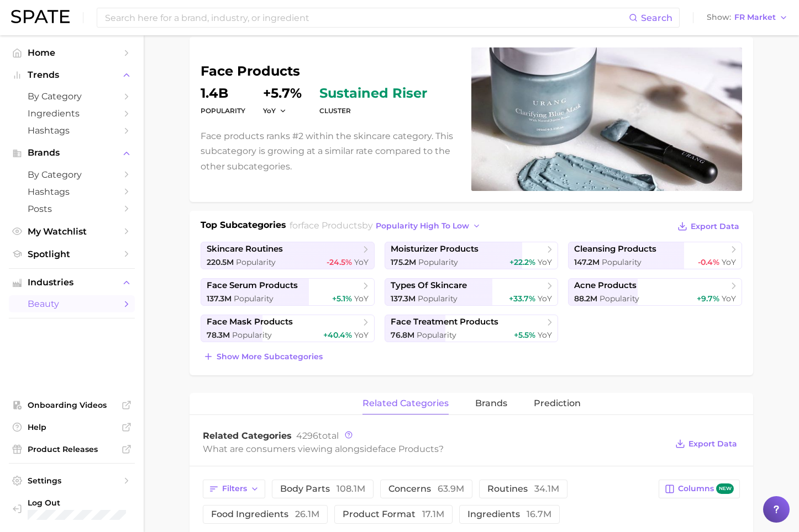
scroll to position [110, 0]
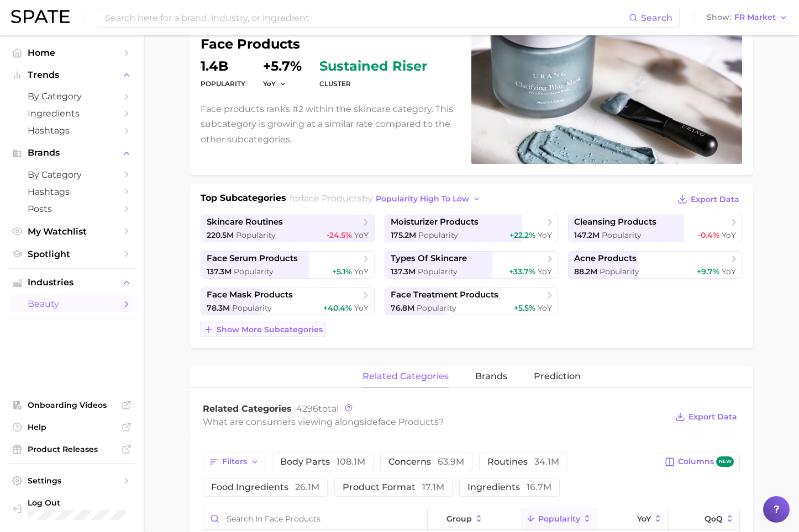
click at [271, 335] on button "Show more subcategories" at bounding box center [263, 329] width 125 height 15
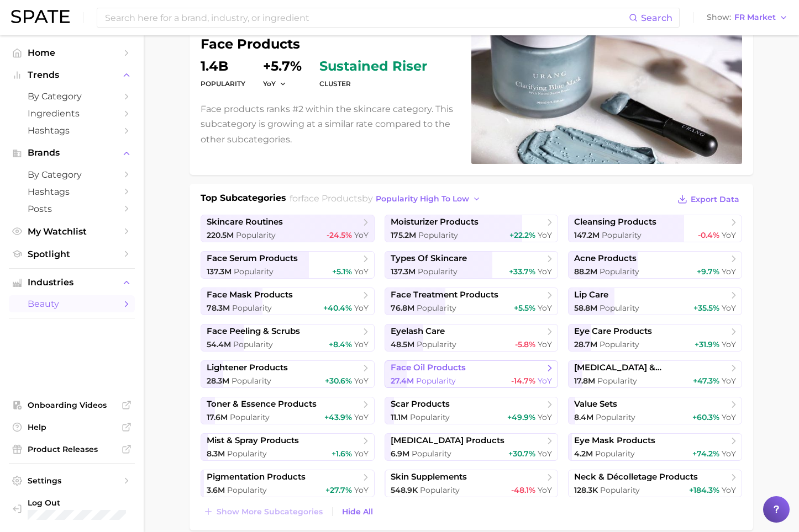
scroll to position [166, 0]
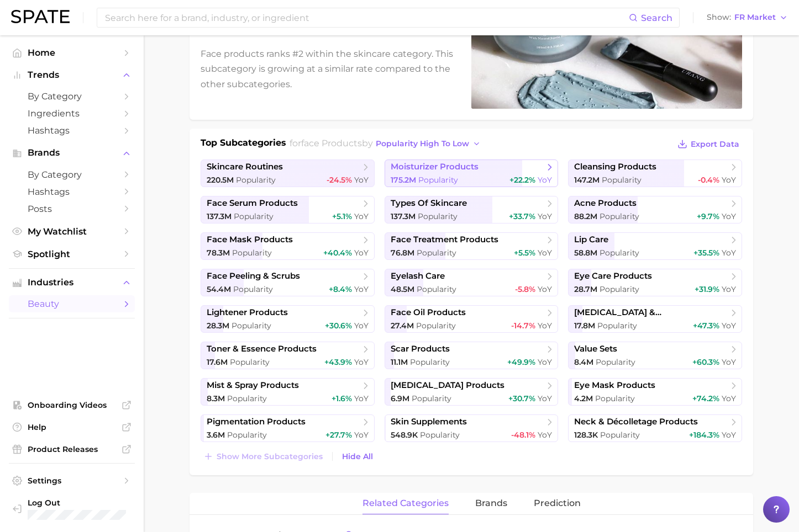
click at [437, 177] on span "Popularity" at bounding box center [438, 180] width 40 height 10
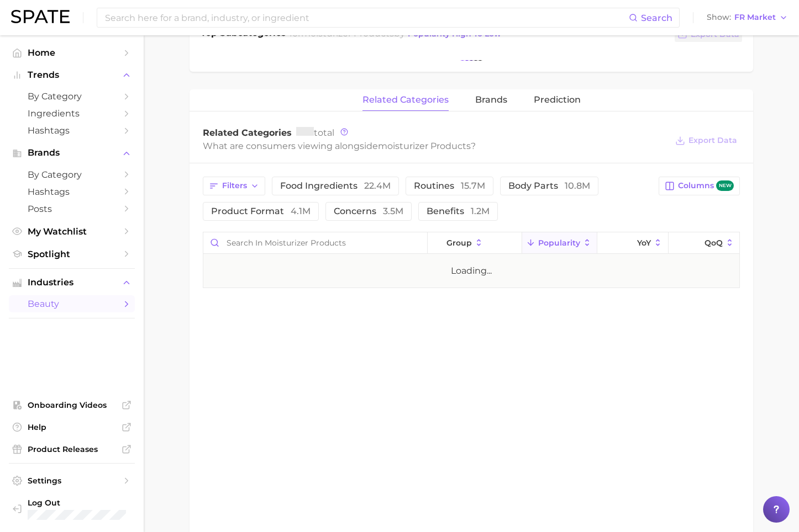
scroll to position [276, 0]
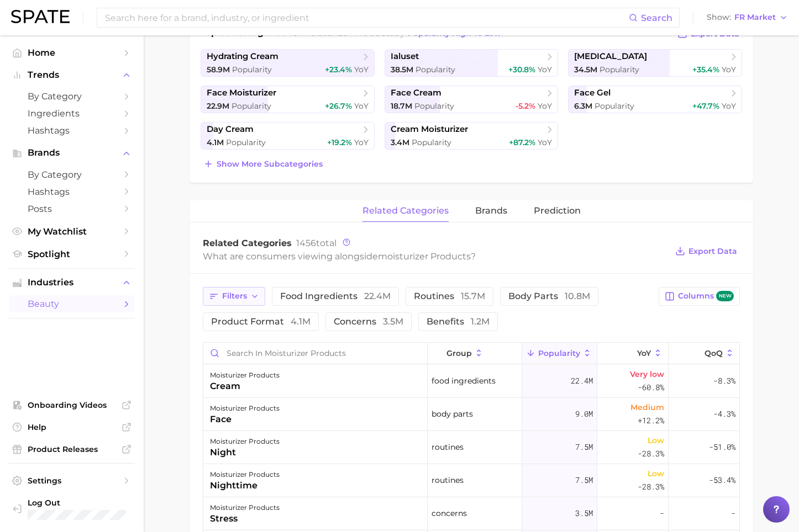
click at [245, 304] on button "Filters" at bounding box center [234, 296] width 62 height 19
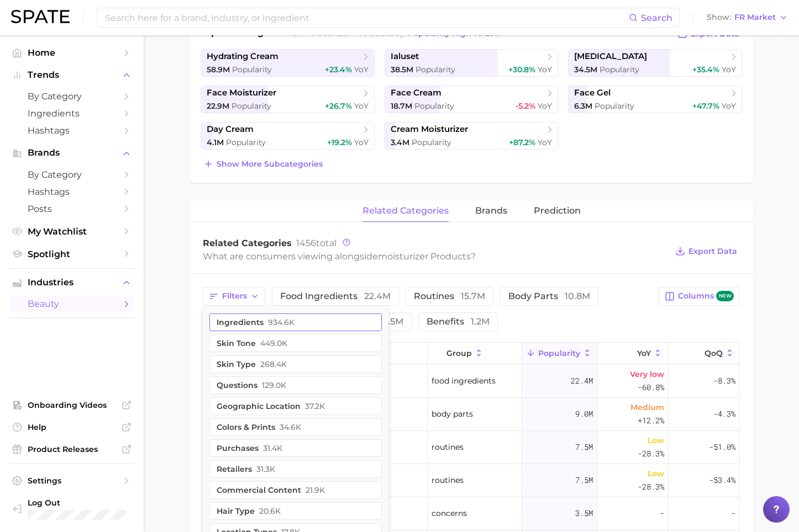
click at [252, 327] on button "ingredients 934.6k" at bounding box center [295, 323] width 172 height 18
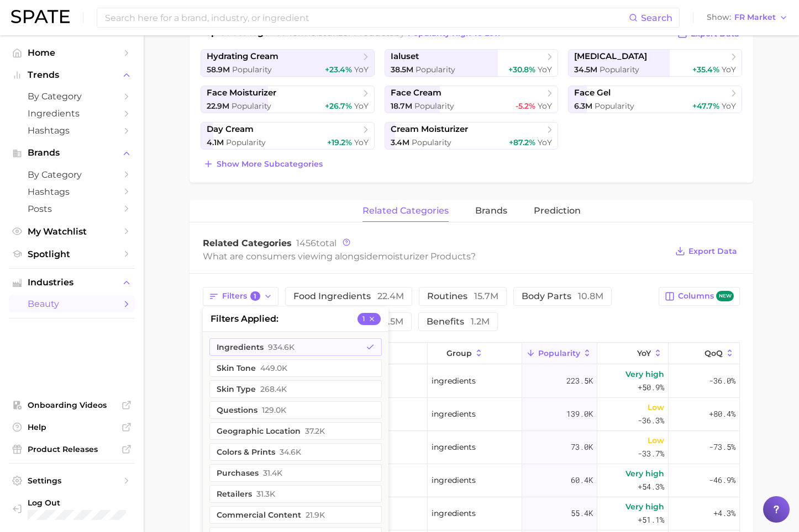
click at [642, 247] on div "Related Categories 1456 total" at bounding box center [435, 243] width 464 height 11
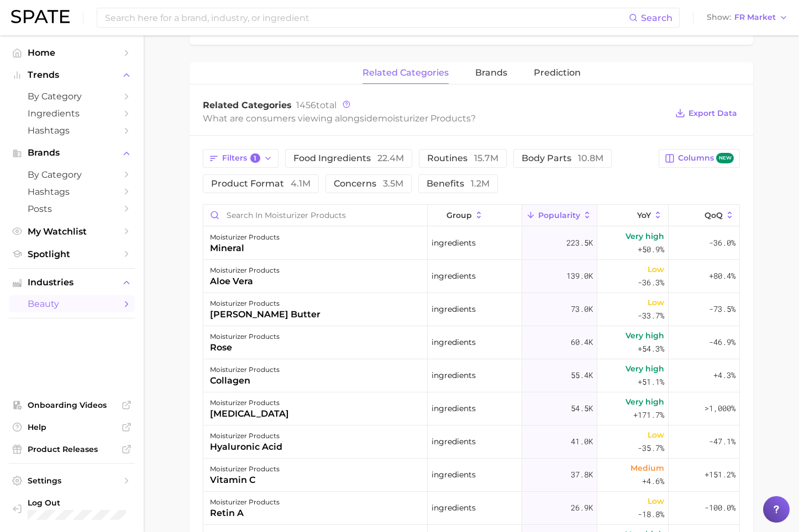
scroll to position [442, 0]
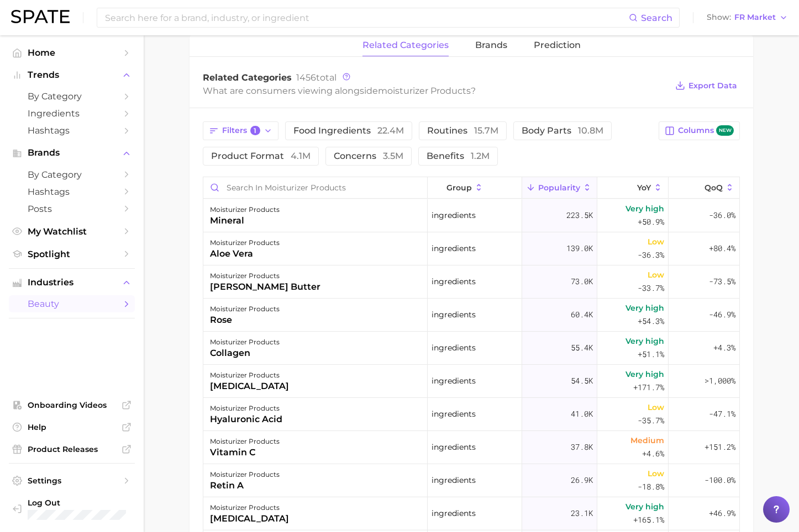
click at [170, 339] on main "1. skincare 2. face products 3. moisturizer products 4. Subcategory Overview Go…" at bounding box center [471, 185] width 655 height 1184
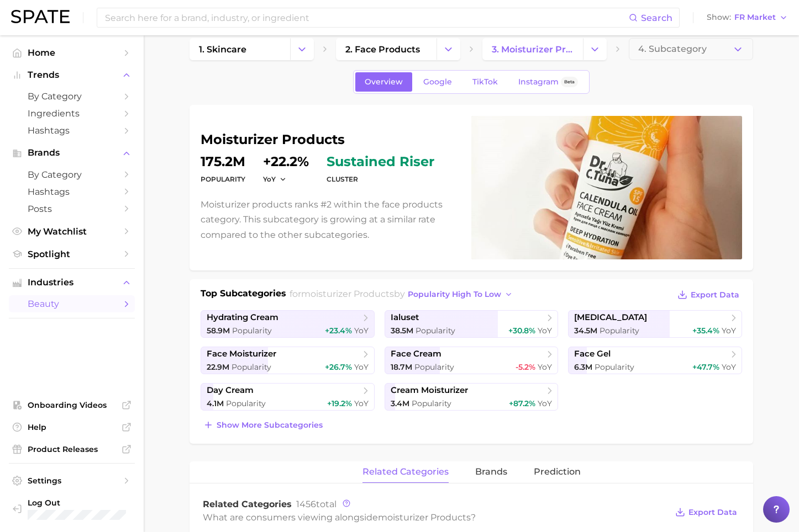
scroll to position [0, 0]
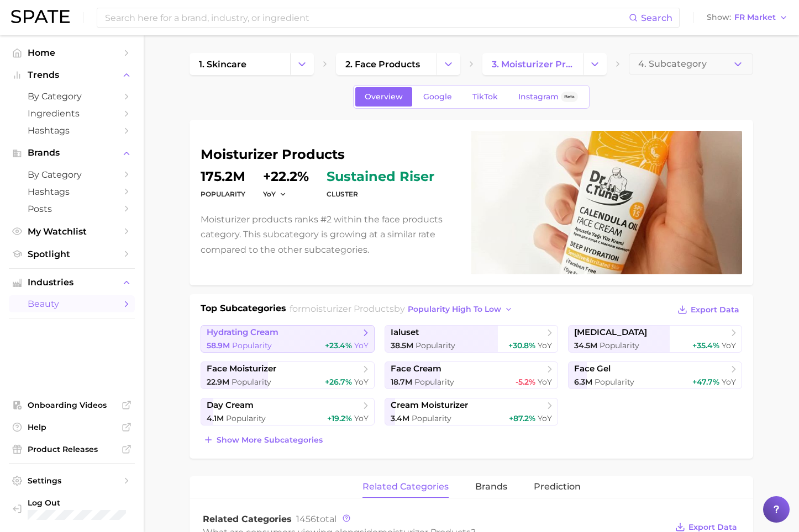
click at [233, 329] on span "hydrating cream" at bounding box center [243, 333] width 72 height 10
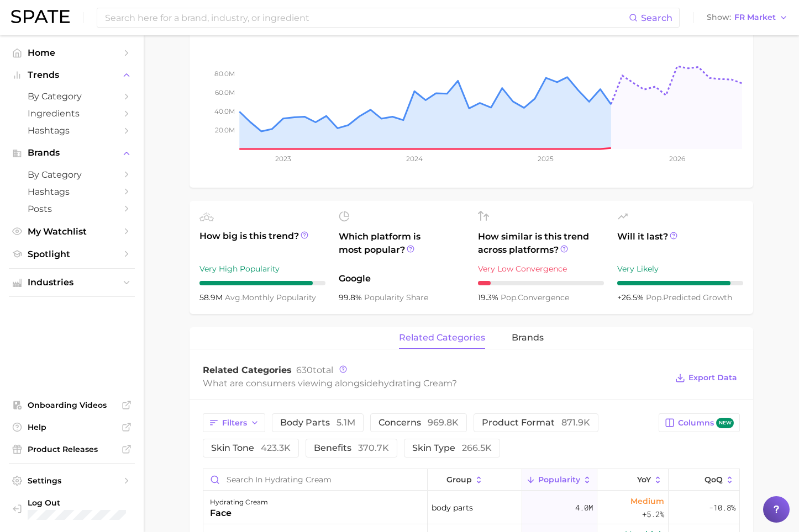
scroll to position [442, 0]
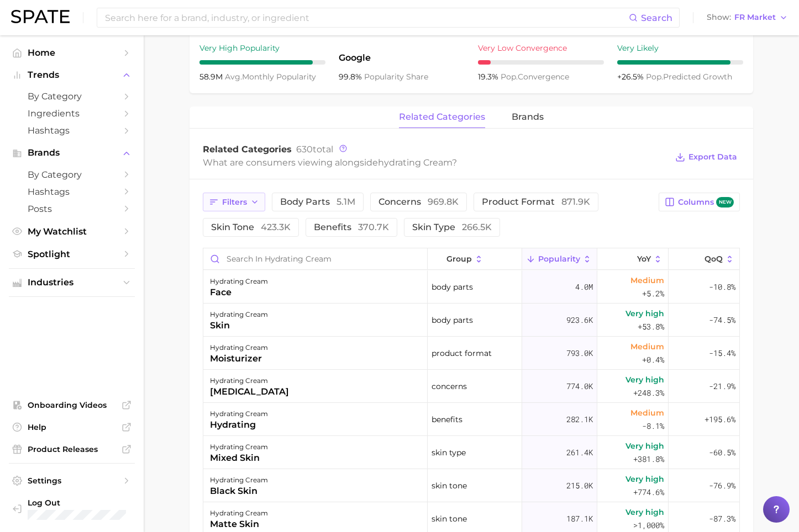
click at [246, 211] on button "Filters" at bounding box center [234, 202] width 62 height 19
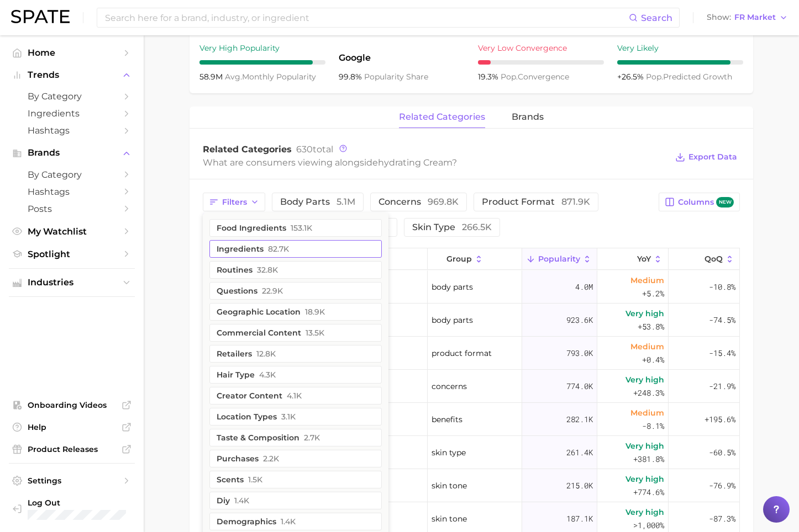
click at [269, 249] on span "82.7k" at bounding box center [278, 249] width 21 height 9
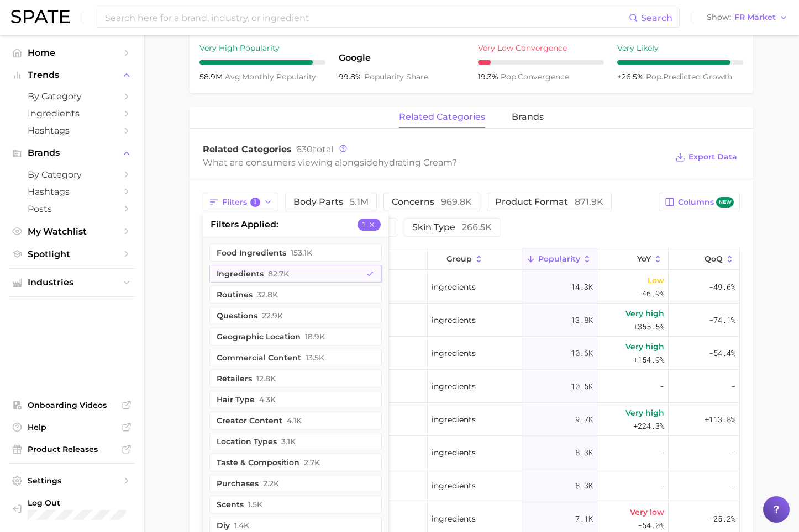
click at [755, 340] on main "1. skincare 2. face products 3. moisturizer products 4. hydrating cream Overvie…" at bounding box center [471, 221] width 655 height 1256
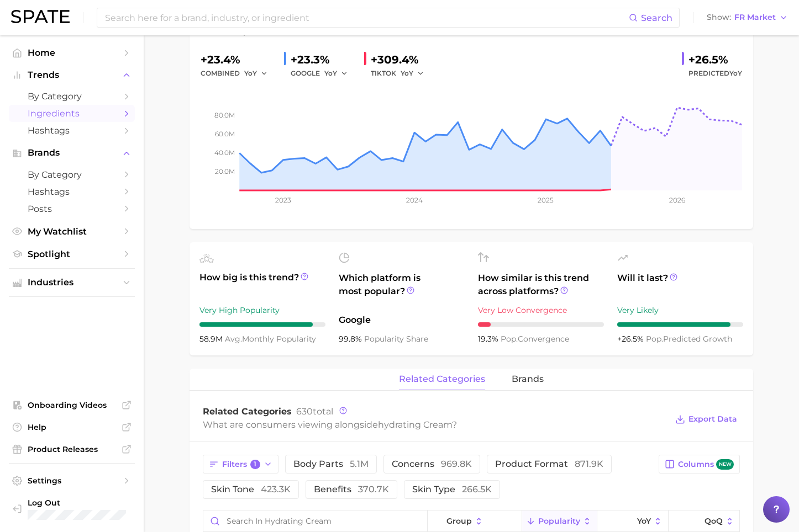
scroll to position [0, 0]
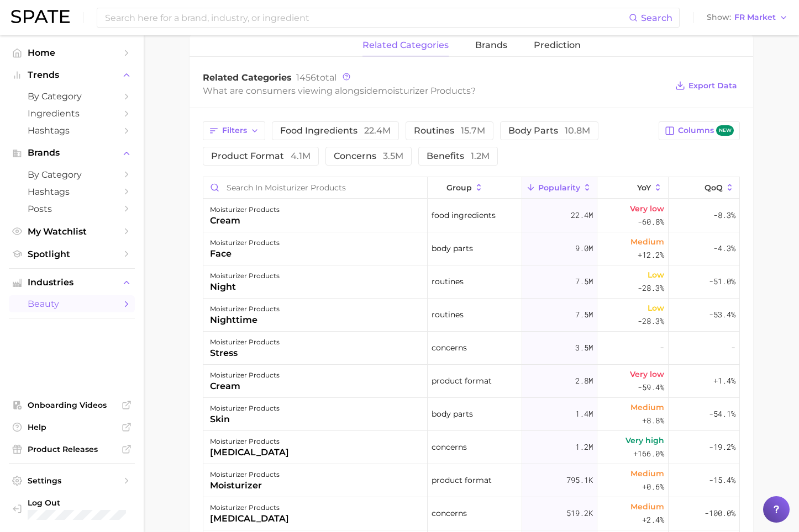
scroll to position [497, 0]
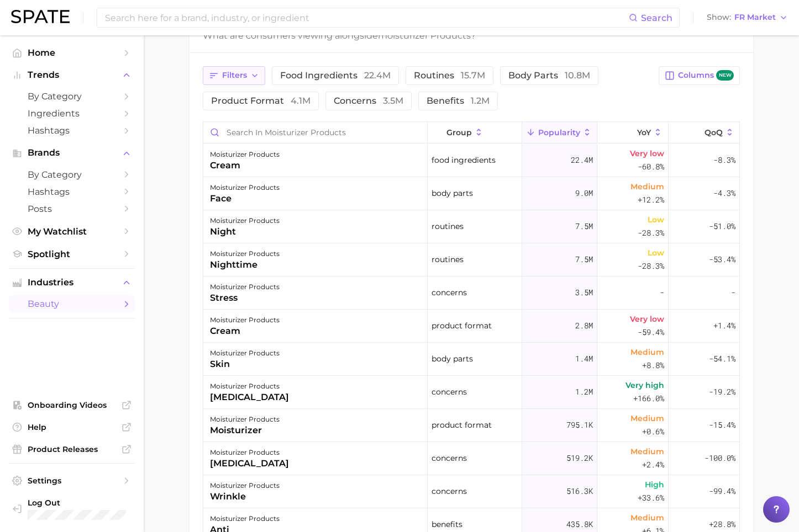
click at [228, 70] on button "Filters" at bounding box center [234, 75] width 62 height 19
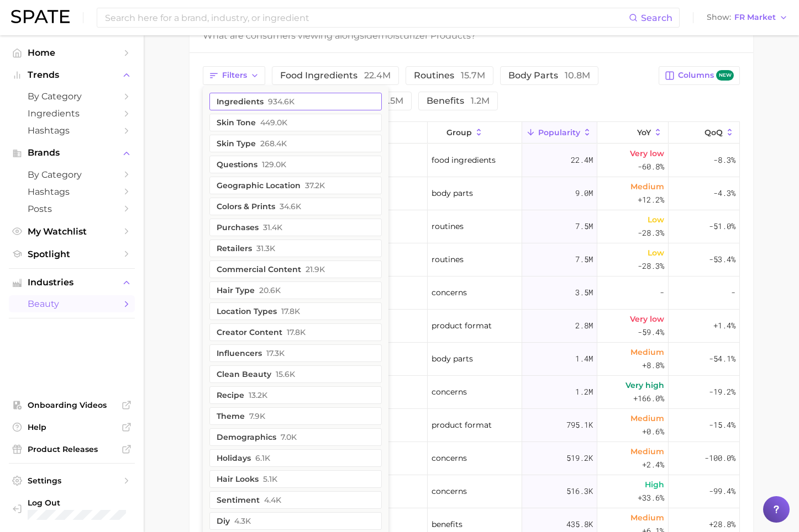
click at [244, 102] on button "ingredients 934.6k" at bounding box center [295, 102] width 172 height 18
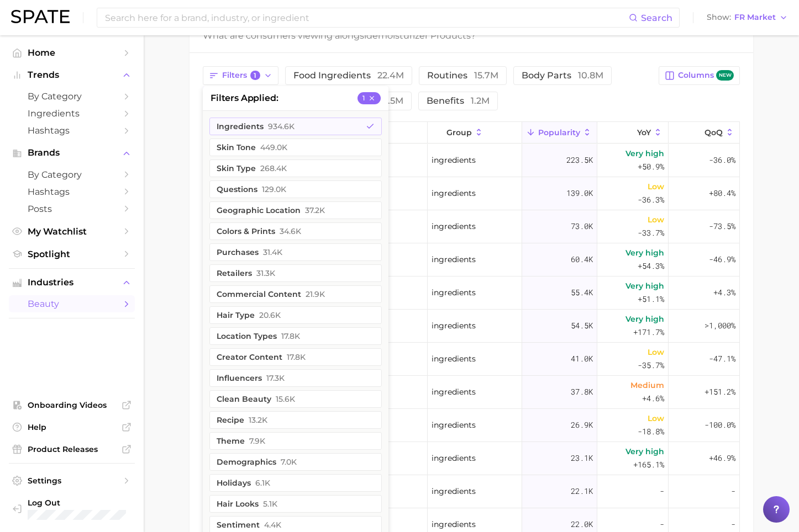
click at [790, 273] on main "1. skincare 2. face products 3. moisturizer products 4. Subcategory Overview Go…" at bounding box center [471, 130] width 655 height 1184
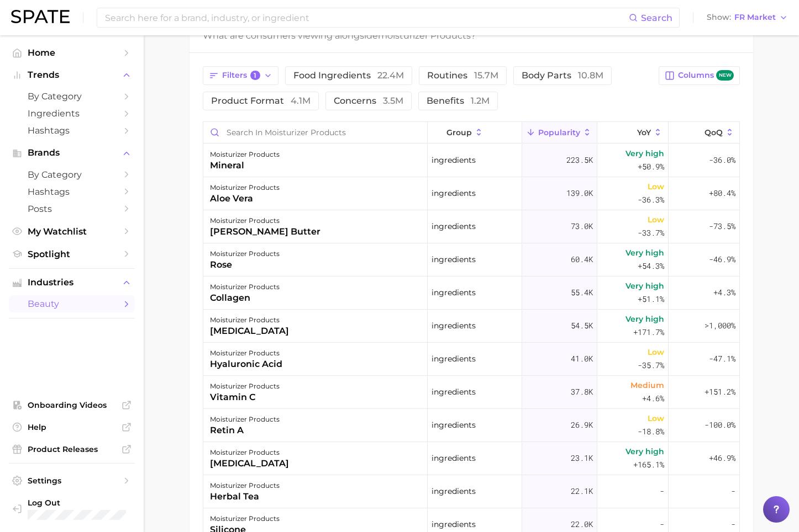
drag, startPoint x: 171, startPoint y: 442, endPoint x: 172, endPoint y: 435, distance: 6.7
click at [171, 413] on main "1. skincare 2. face products 3. moisturizer products 4. Subcategory Overview Go…" at bounding box center [471, 130] width 655 height 1184
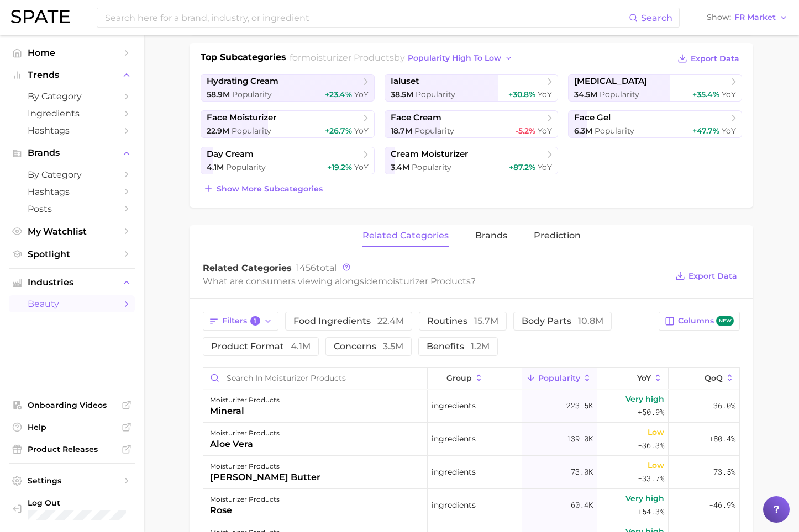
scroll to position [0, 0]
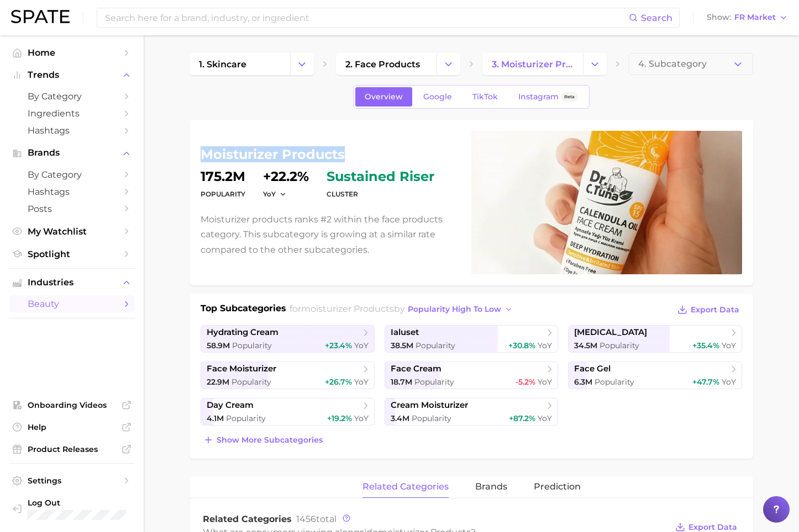
drag, startPoint x: 346, startPoint y: 152, endPoint x: 203, endPoint y: 160, distance: 143.3
click at [203, 160] on h1 "moisturizer products" at bounding box center [329, 154] width 257 height 13
copy h1 "moisturizer products"
